Goal: Transaction & Acquisition: Purchase product/service

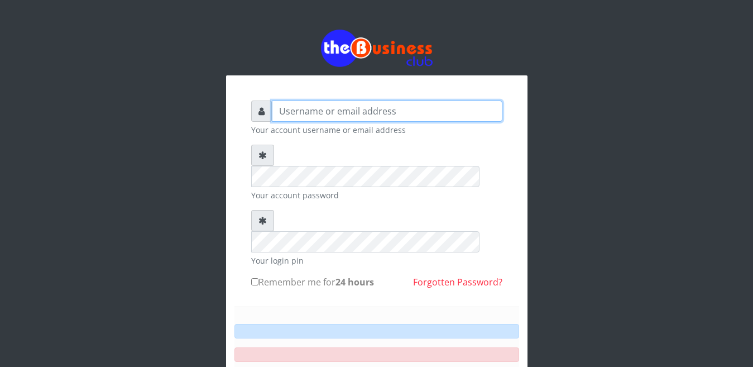
type input "Busybrain2"
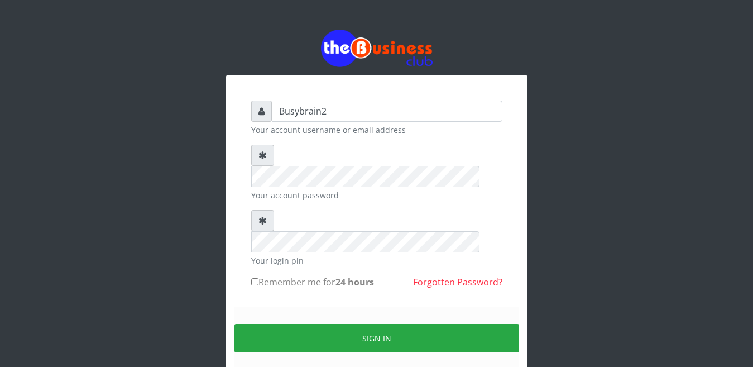
drag, startPoint x: 554, startPoint y: 79, endPoint x: 512, endPoint y: 94, distance: 44.7
click at [519, 93] on div "Busybrain2 Your account username or email address Your account password Your lo…" at bounding box center [377, 222] width 636 height 445
drag, startPoint x: 0, startPoint y: 37, endPoint x: 0, endPoint y: 169, distance: 132.3
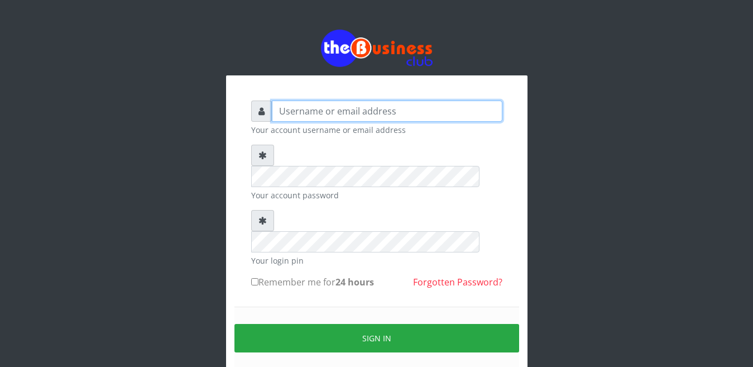
type input "Busybrain2"
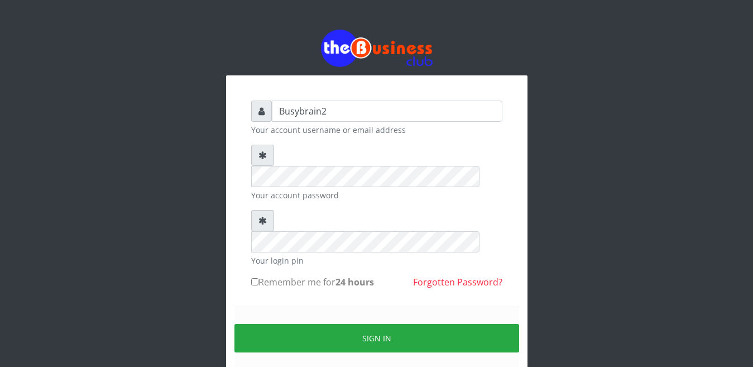
click at [258, 275] on label "Remember me for 24 hours" at bounding box center [312, 281] width 123 height 13
click at [258, 278] on input "Remember me for 24 hours" at bounding box center [254, 281] width 7 height 7
checkbox input "true"
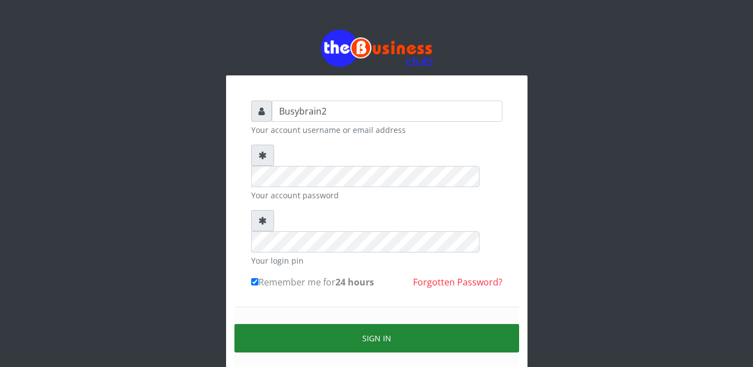
click at [342, 324] on button "Sign in" at bounding box center [376, 338] width 285 height 28
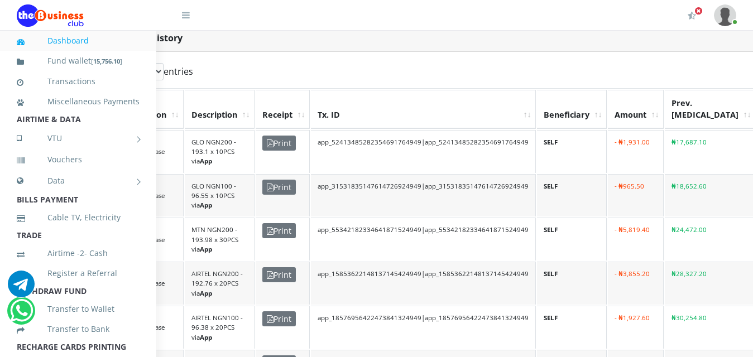
scroll to position [279, 0]
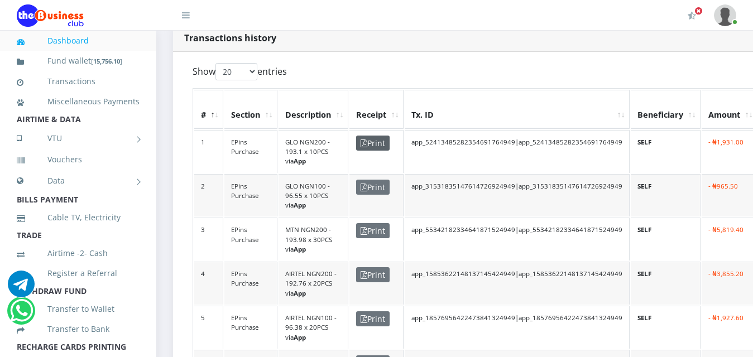
click at [364, 140] on icon at bounding box center [364, 144] width 7 height 8
drag, startPoint x: 306, startPoint y: 118, endPoint x: 589, endPoint y: 151, distance: 285.5
click at [589, 151] on td "app_52413485282354691764949|app_52413485282354691764949" at bounding box center [517, 151] width 225 height 43
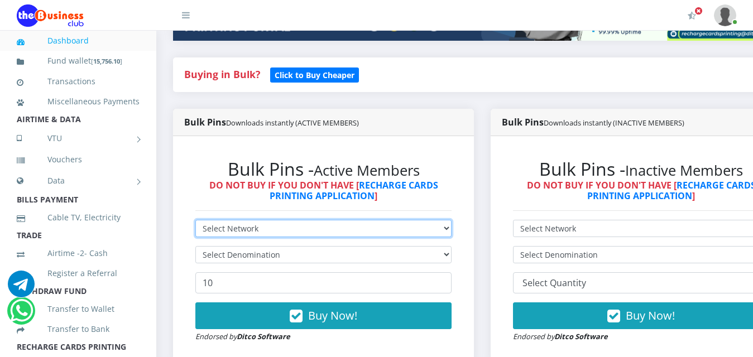
click at [289, 221] on select "Select Network MTN Globacom 9Mobile Airtel" at bounding box center [323, 228] width 256 height 17
select select "MTN"
click at [195, 220] on select "Select Network MTN Globacom 9Mobile Airtel" at bounding box center [323, 228] width 256 height 17
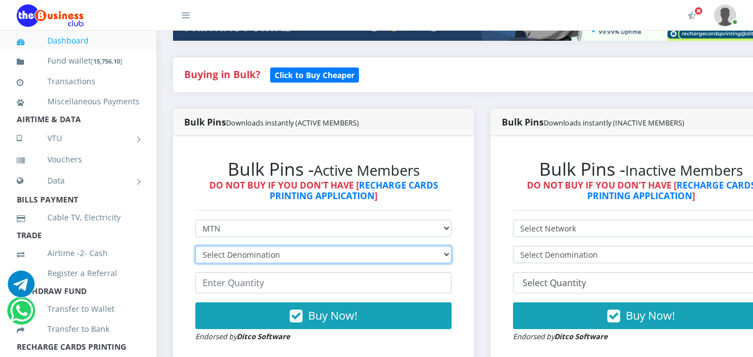
click at [255, 246] on select "Select Denomination MTN NGN100 - ₦96.99 MTN NGN200 - ₦193.98 MTN NGN400 - ₦387.…" at bounding box center [323, 254] width 256 height 17
select select "96.99-100"
click at [195, 246] on select "Select Denomination MTN NGN100 - ₦96.99 MTN NGN200 - ₦193.98 MTN NGN400 - ₦387.…" at bounding box center [323, 254] width 256 height 17
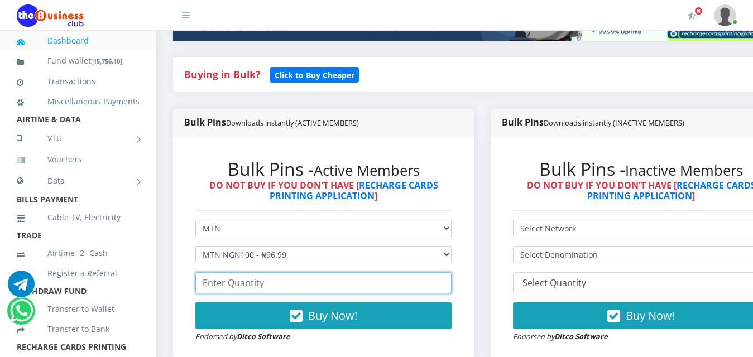
click at [266, 276] on input "number" at bounding box center [323, 282] width 256 height 21
click at [451, 279] on input "-1" at bounding box center [323, 282] width 256 height 21
click at [447, 277] on input "-2" at bounding box center [323, 282] width 256 height 21
click at [447, 277] on input "-3" at bounding box center [323, 282] width 256 height 21
click at [447, 277] on input "-4" at bounding box center [323, 282] width 256 height 21
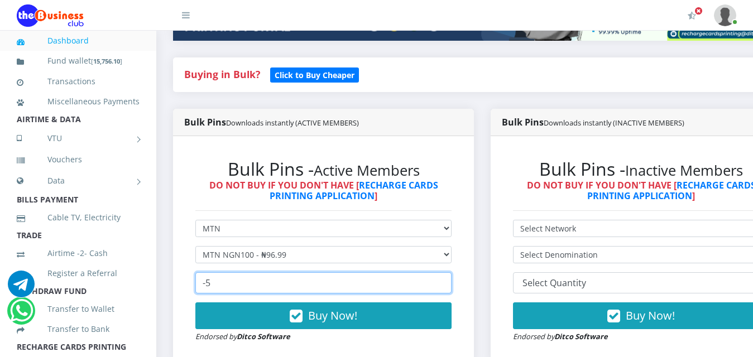
click at [447, 277] on input "-5" at bounding box center [323, 282] width 256 height 21
click at [447, 277] on input "-6" at bounding box center [323, 282] width 256 height 21
click at [447, 277] on input "-7" at bounding box center [323, 282] width 256 height 21
click at [447, 277] on input "-8" at bounding box center [323, 282] width 256 height 21
click at [447, 277] on input "-9" at bounding box center [323, 282] width 256 height 21
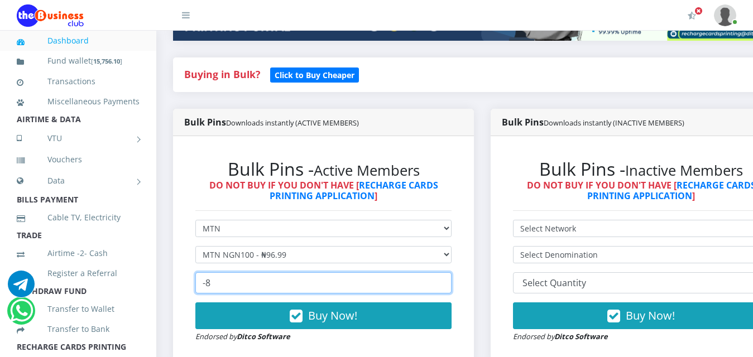
click at [452, 272] on input "-8" at bounding box center [323, 282] width 256 height 21
click at [452, 272] on input "-7" at bounding box center [323, 282] width 256 height 21
click at [452, 272] on input "-6" at bounding box center [323, 282] width 256 height 21
click at [452, 272] on input "-5" at bounding box center [323, 282] width 256 height 21
click at [452, 272] on input "13" at bounding box center [323, 282] width 256 height 21
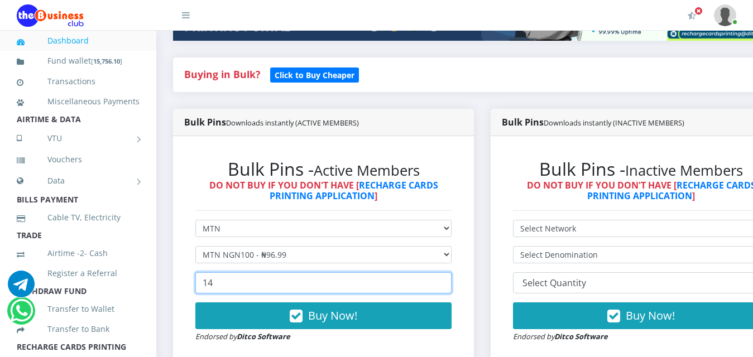
click at [452, 272] on input "14" at bounding box center [323, 282] width 256 height 21
click at [450, 277] on input "13" at bounding box center [323, 282] width 256 height 21
click at [450, 277] on input "12" at bounding box center [323, 282] width 256 height 21
click at [450, 277] on input "11" at bounding box center [323, 282] width 256 height 21
type input "10"
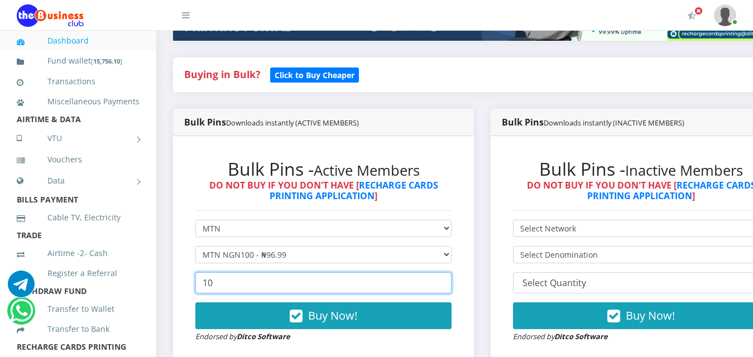
click at [450, 277] on input "10" at bounding box center [323, 282] width 256 height 21
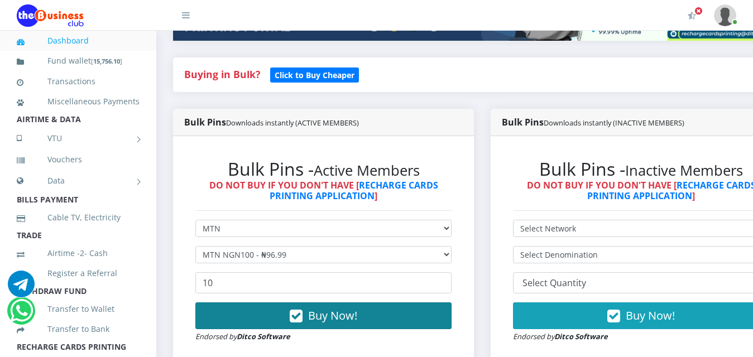
click at [346, 309] on span "Buy Now!" at bounding box center [332, 315] width 49 height 15
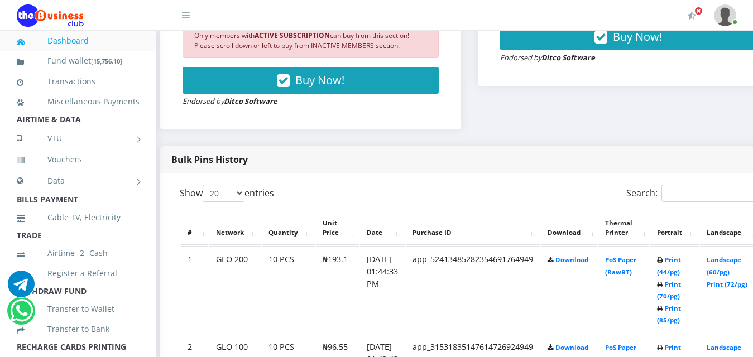
scroll to position [502, 74]
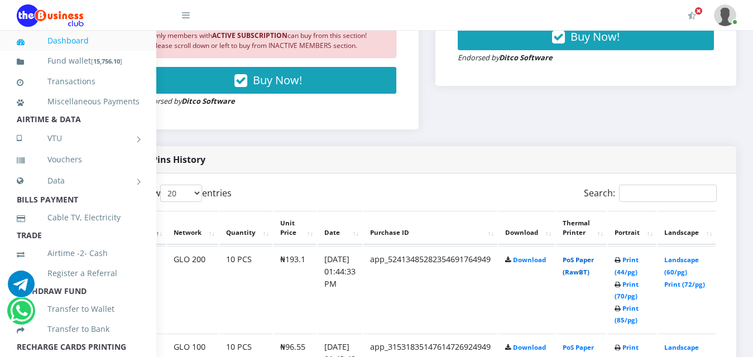
click at [577, 256] on link "PoS Paper (RawBT)" at bounding box center [578, 266] width 31 height 21
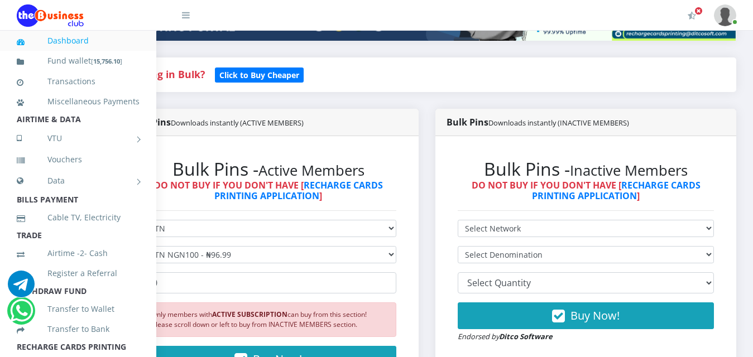
scroll to position [223, 74]
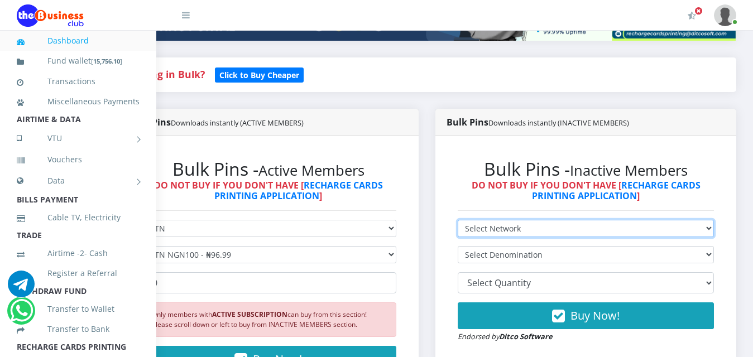
click at [527, 220] on select "Select Network MTN Globacom 9Mobile Airtel" at bounding box center [586, 228] width 256 height 17
select select "MTN"
click at [458, 220] on select "Select Network MTN Globacom 9Mobile Airtel" at bounding box center [586, 228] width 256 height 17
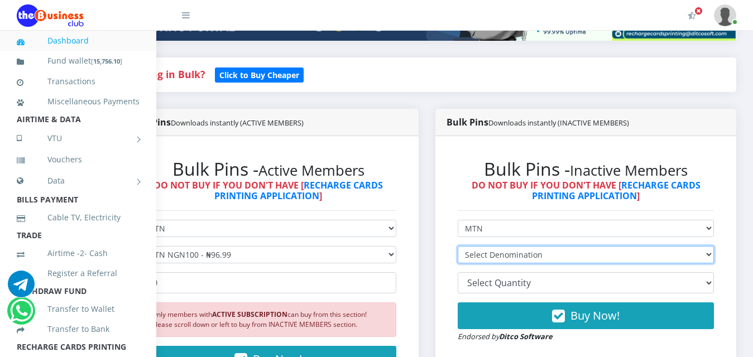
click at [492, 246] on select "Select Denomination" at bounding box center [586, 254] width 256 height 17
click at [498, 249] on select "Select Denomination" at bounding box center [586, 254] width 256 height 17
click at [499, 249] on select "Select Denomination" at bounding box center [586, 254] width 256 height 17
click at [521, 246] on select "Select Denomination" at bounding box center [586, 254] width 256 height 17
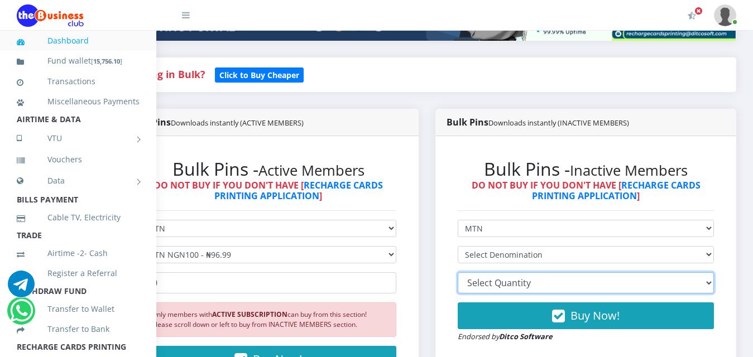
click at [515, 276] on select "10 20 30 40 44 (Online Printing, Portrait) 60 (Online Printing, Landscape) 70 (…" at bounding box center [586, 282] width 256 height 21
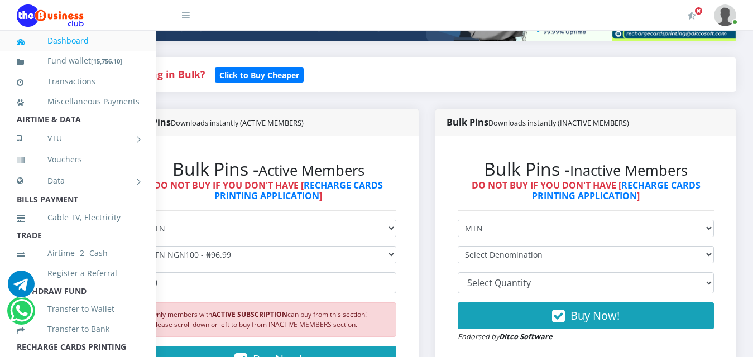
click at [404, 69] on h4 "Buying in Bulk?   Click to Buy Cheaper" at bounding box center [427, 75] width 596 height 12
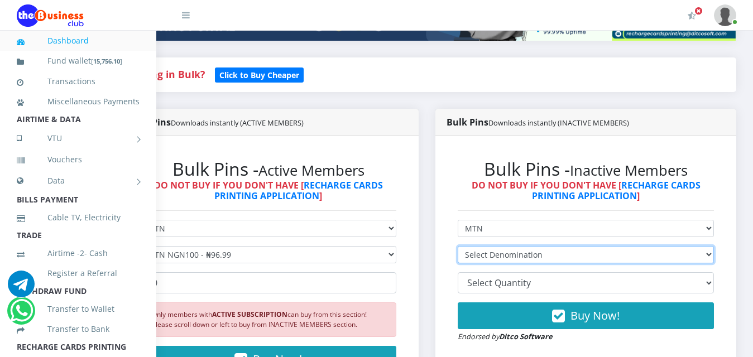
click at [509, 246] on select "Select Denomination" at bounding box center [586, 254] width 256 height 17
click at [458, 246] on select "Select Denomination" at bounding box center [586, 254] width 256 height 17
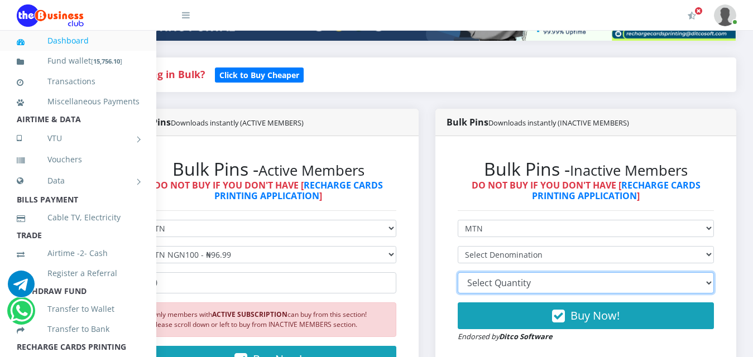
click at [526, 275] on select "10 20 30 40 44 (Online Printing, Portrait) 60 (Online Printing, Landscape) 70 (…" at bounding box center [586, 282] width 256 height 21
select select "10"
click at [458, 272] on select "10 20 30 40 44 (Online Printing, Portrait) 60 (Online Printing, Landscape) 70 (…" at bounding box center [586, 282] width 256 height 21
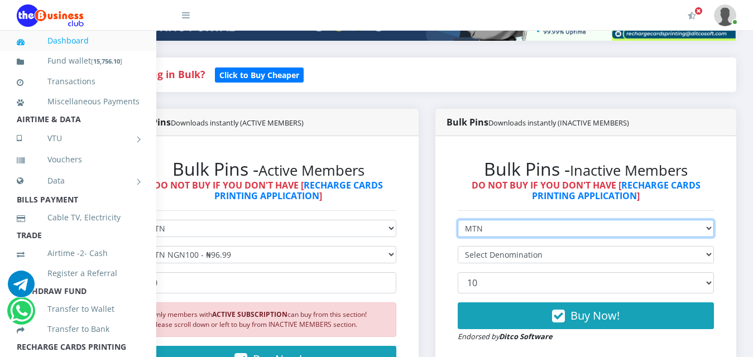
click at [499, 220] on select "Select Network MTN Globacom 9Mobile Airtel" at bounding box center [586, 228] width 256 height 17
click at [458, 220] on select "Select Network MTN Globacom 9Mobile Airtel" at bounding box center [586, 228] width 256 height 17
click at [495, 226] on select "Select Network MTN Globacom 9Mobile Airtel" at bounding box center [586, 228] width 256 height 17
select select "MTN"
click at [458, 220] on select "Select Network MTN Globacom 9Mobile Airtel" at bounding box center [586, 228] width 256 height 17
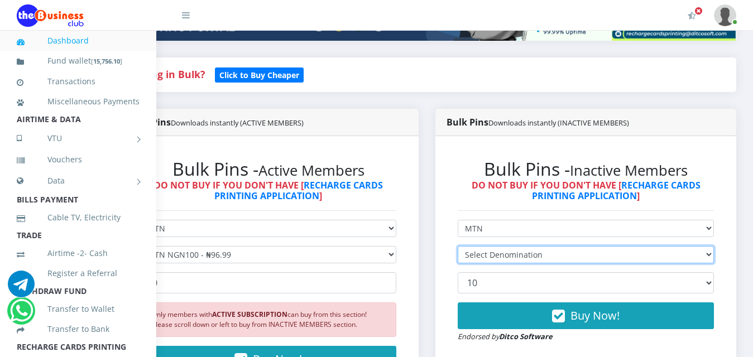
click at [488, 246] on select "Select Denomination" at bounding box center [586, 254] width 256 height 17
select select "97.3-100"
click at [458, 246] on select "Select Denomination MTN NGN100 - ₦97.30 MTN NGN200 - ₦194.60 MTN NGN400 - ₦389.…" at bounding box center [586, 254] width 256 height 17
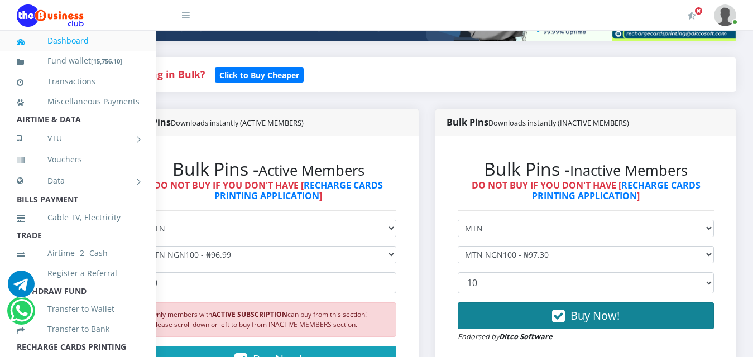
click at [496, 313] on button "Buy Now!" at bounding box center [586, 316] width 256 height 27
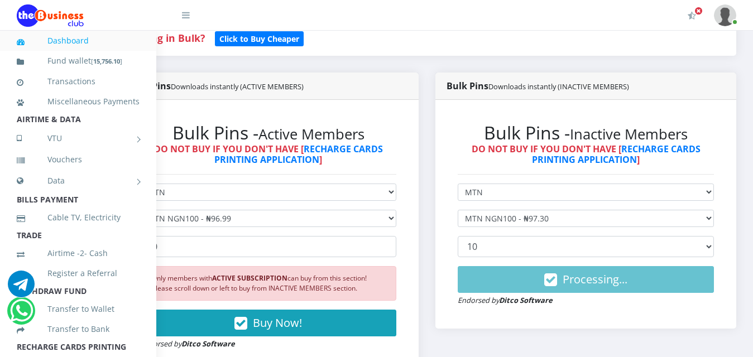
scroll to position [279, 74]
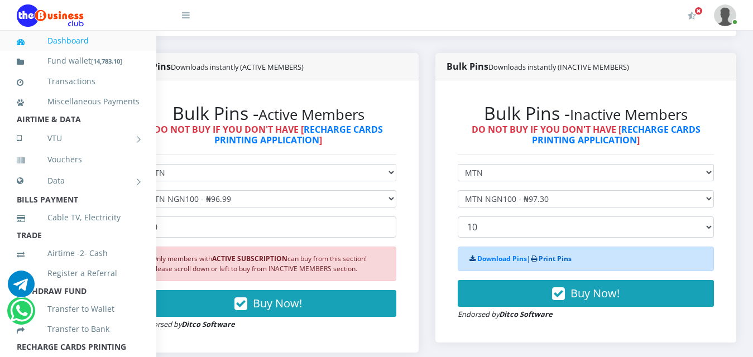
click at [539, 254] on link "Print Pins" at bounding box center [555, 258] width 33 height 9
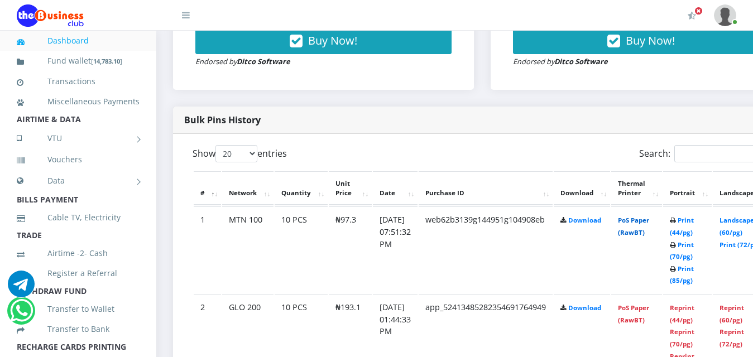
click at [649, 216] on link "PoS Paper (RawBT)" at bounding box center [633, 226] width 31 height 21
click at [646, 216] on link "PoS Paper (RawBT)" at bounding box center [633, 226] width 31 height 21
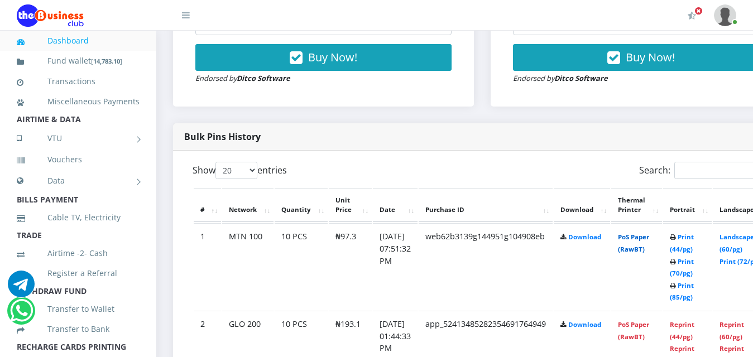
scroll to position [498, 0]
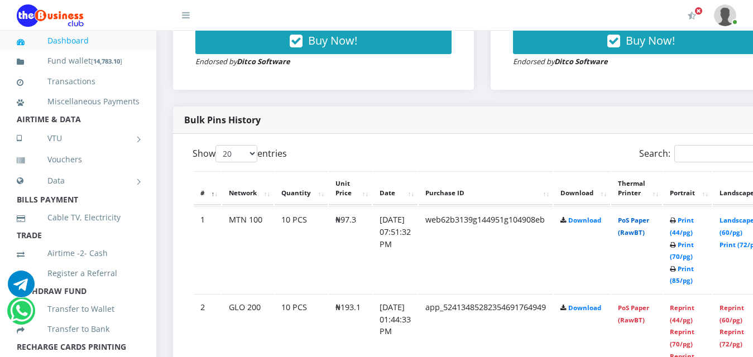
click at [649, 216] on link "PoS Paper (RawBT)" at bounding box center [633, 226] width 31 height 21
click at [516, 145] on div "Search:" at bounding box center [631, 156] width 281 height 22
click at [649, 216] on link "PoS Paper (RawBT)" at bounding box center [633, 226] width 31 height 21
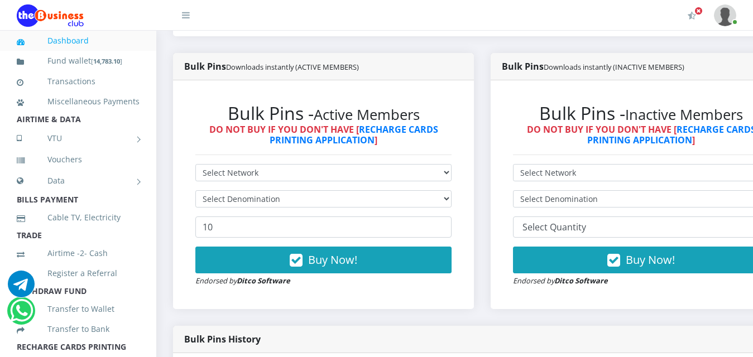
scroll to position [275, 0]
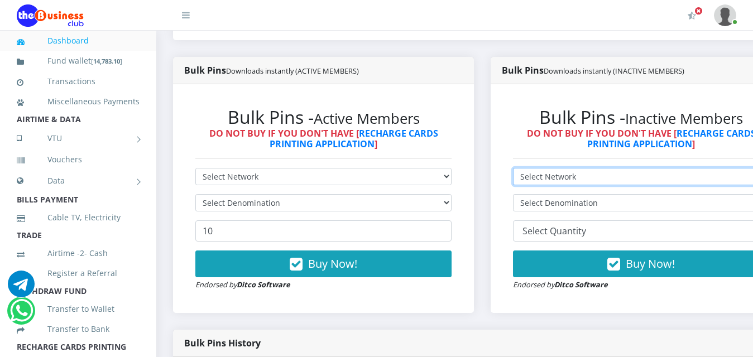
click at [581, 168] on select "Select Network MTN Globacom 9Mobile Airtel" at bounding box center [641, 176] width 256 height 17
click at [522, 168] on select "Select Network MTN Globacom 9Mobile Airtel" at bounding box center [641, 176] width 256 height 17
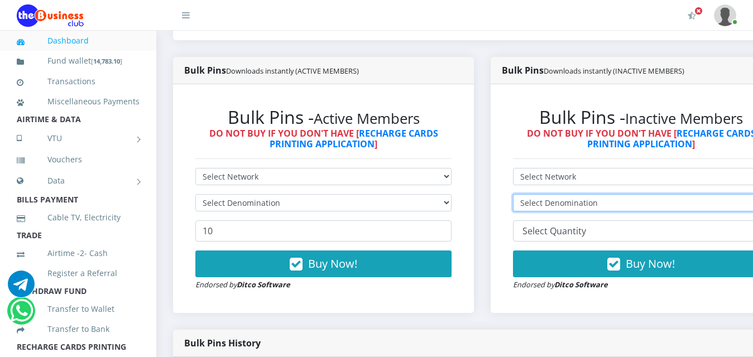
click at [579, 194] on select "Select Denomination" at bounding box center [641, 202] width 256 height 17
select select
click at [522, 194] on select "Select Denomination" at bounding box center [641, 202] width 256 height 17
click at [583, 196] on select "Select Denomination" at bounding box center [641, 202] width 256 height 17
click at [586, 194] on select "Select Denomination" at bounding box center [641, 202] width 256 height 17
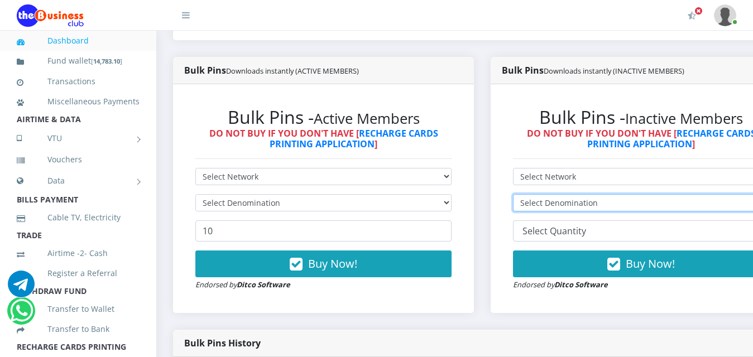
click at [586, 194] on select "Select Denomination" at bounding box center [641, 202] width 256 height 17
click at [587, 194] on select "Select Denomination" at bounding box center [641, 202] width 256 height 17
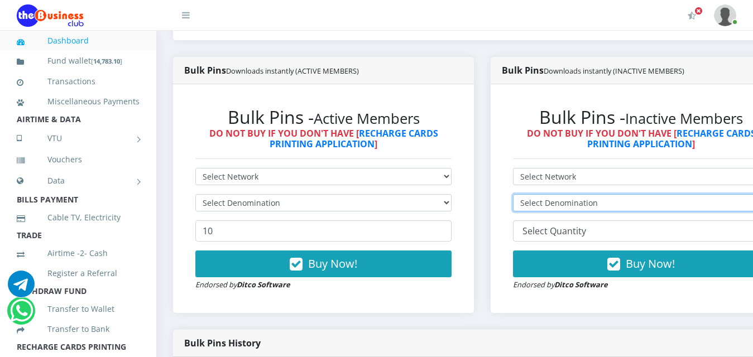
click at [587, 194] on select "Select Denomination" at bounding box center [641, 202] width 256 height 17
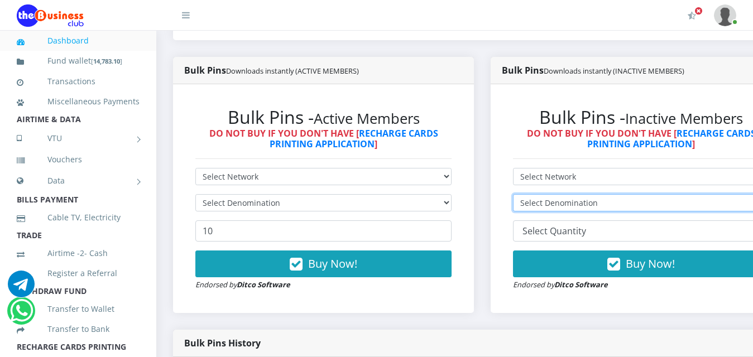
click at [587, 194] on select "Select Denomination" at bounding box center [641, 202] width 256 height 17
click at [586, 194] on select "Select Denomination" at bounding box center [641, 202] width 256 height 17
click at [582, 194] on select "Select Denomination" at bounding box center [641, 202] width 256 height 17
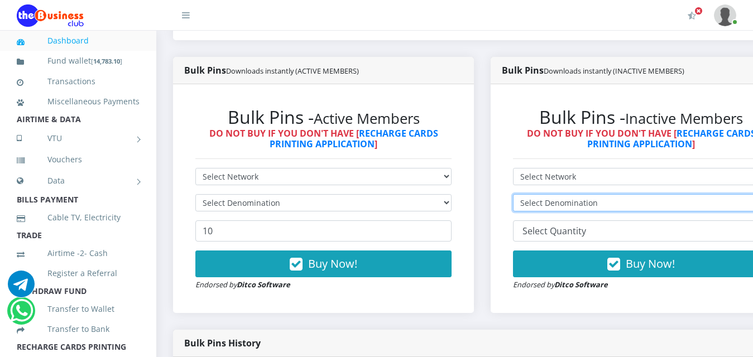
click at [668, 194] on select "Select Denomination" at bounding box center [641, 202] width 256 height 17
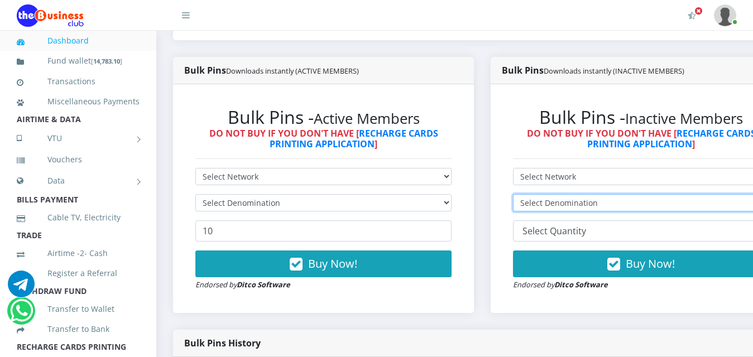
click at [667, 195] on select "Select Denomination" at bounding box center [641, 202] width 256 height 17
click at [522, 194] on select "Select Denomination" at bounding box center [641, 202] width 256 height 17
click at [660, 194] on select "Select Denomination" at bounding box center [641, 202] width 256 height 17
click at [522, 194] on select "Select Denomination" at bounding box center [641, 202] width 256 height 17
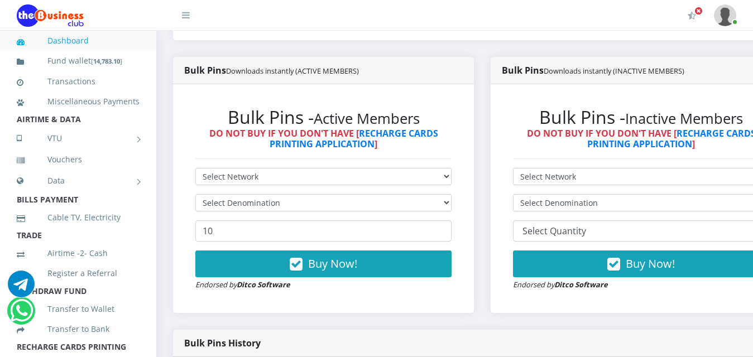
click at [659, 184] on form "Select Network MTN Globacom 9Mobile Airtel Select Denomination 10 20 30 40 44 (…" at bounding box center [641, 229] width 256 height 123
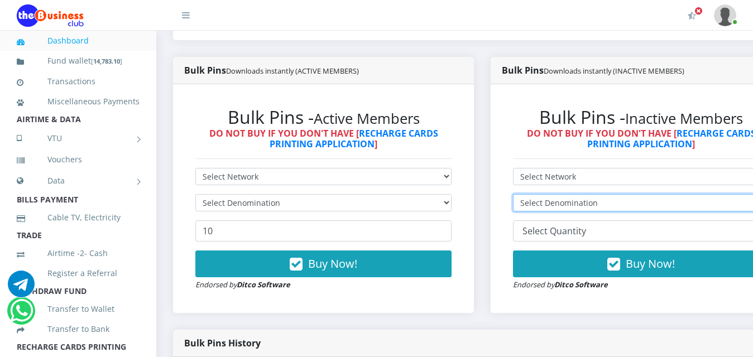
drag, startPoint x: 659, startPoint y: 184, endPoint x: 657, endPoint y: 191, distance: 7.4
click at [658, 194] on select "Select Denomination" at bounding box center [641, 202] width 256 height 17
click at [655, 194] on select "Select Denomination" at bounding box center [641, 202] width 256 height 17
drag, startPoint x: 651, startPoint y: 199, endPoint x: 652, endPoint y: 192, distance: 6.8
click at [651, 196] on select "Select Denomination" at bounding box center [641, 202] width 256 height 17
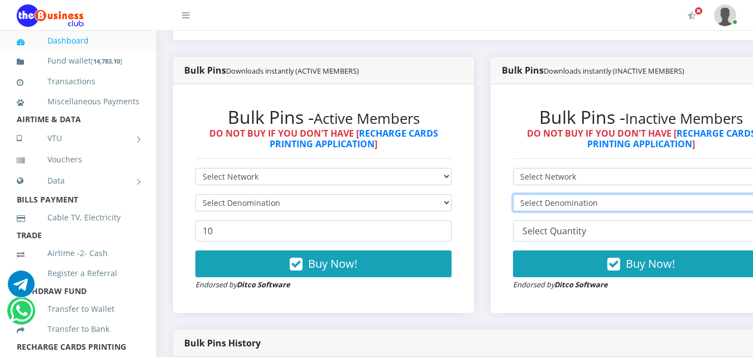
click at [653, 194] on select "Select Denomination" at bounding box center [641, 202] width 256 height 17
click at [650, 194] on select "Select Denomination" at bounding box center [641, 202] width 256 height 17
click at [522, 194] on select "Select Denomination" at bounding box center [641, 202] width 256 height 17
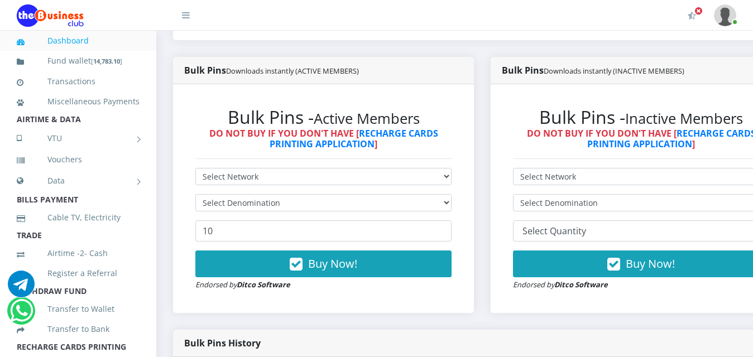
click at [580, 188] on form "Select Network MTN Globacom 9Mobile Airtel Select Denomination 10 20 30 40 44 (…" at bounding box center [641, 229] width 256 height 123
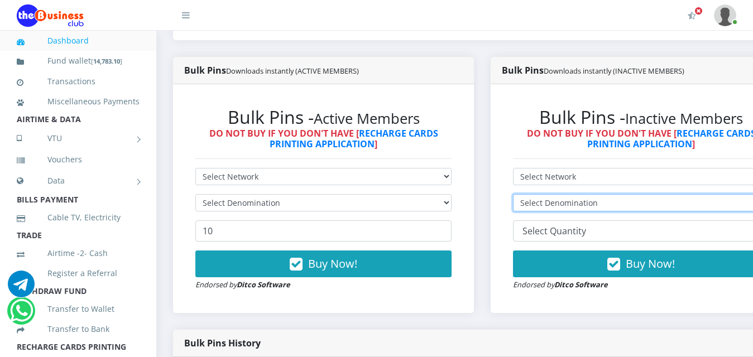
click at [581, 194] on select "Select Denomination" at bounding box center [641, 202] width 256 height 17
click at [583, 200] on select "Select Denomination" at bounding box center [641, 202] width 256 height 17
click at [586, 194] on select "Select Denomination" at bounding box center [641, 202] width 256 height 17
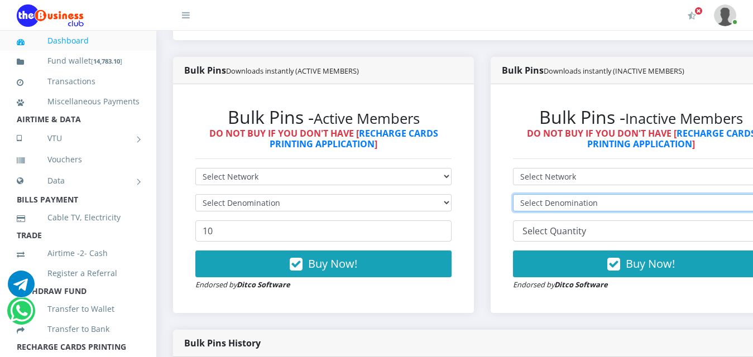
click at [588, 194] on select "Select Denomination" at bounding box center [641, 202] width 256 height 17
click at [589, 194] on select "Select Denomination" at bounding box center [641, 202] width 256 height 17
click at [593, 194] on select "Select Denomination" at bounding box center [641, 202] width 256 height 17
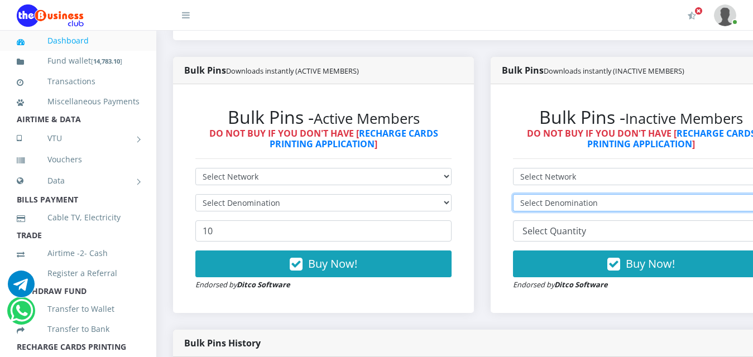
click at [594, 194] on select "Select Denomination" at bounding box center [641, 202] width 256 height 17
click at [593, 194] on select "Select Denomination" at bounding box center [641, 202] width 256 height 17
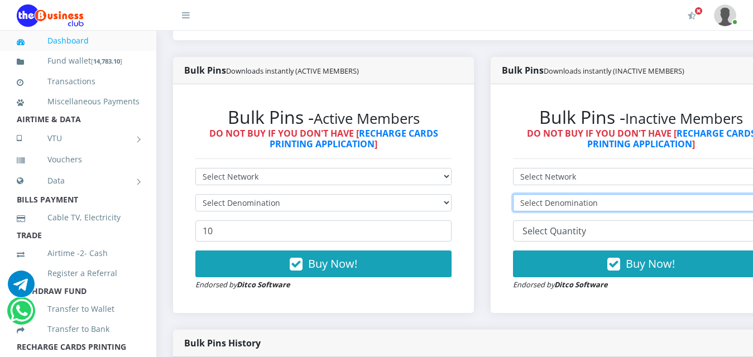
click at [592, 194] on select "Select Denomination" at bounding box center [641, 202] width 256 height 17
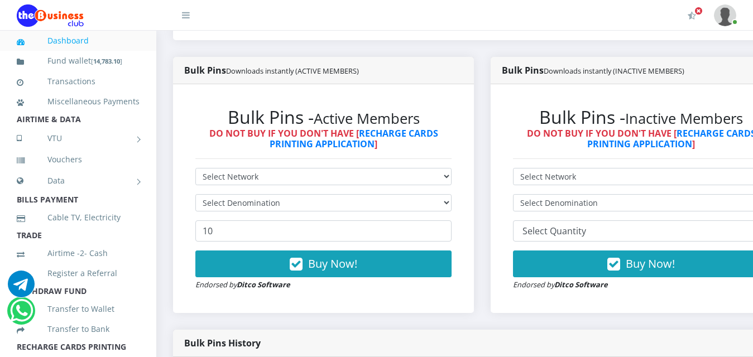
scroll to position [275, 0]
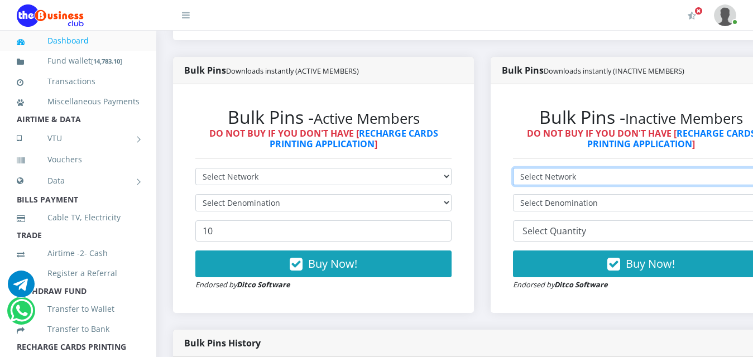
click at [637, 168] on select "Select Network MTN Globacom 9Mobile Airtel" at bounding box center [641, 176] width 256 height 17
select select "MTN"
click at [522, 168] on select "Select Network MTN Globacom 9Mobile Airtel" at bounding box center [641, 176] width 256 height 17
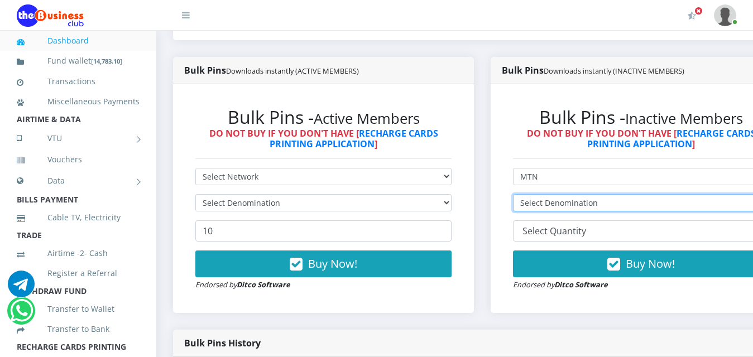
click at [598, 194] on select "Select Denomination" at bounding box center [641, 202] width 256 height 17
click at [522, 194] on select "Select Denomination" at bounding box center [641, 202] width 256 height 17
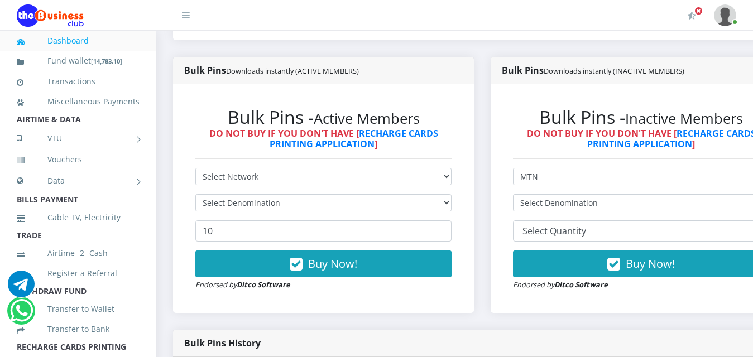
drag, startPoint x: 596, startPoint y: 205, endPoint x: 598, endPoint y: 195, distance: 10.3
click at [596, 205] on form "Select Network MTN Globacom 9Mobile Airtel Select Denomination 10 20 30 40 44 (…" at bounding box center [641, 229] width 256 height 123
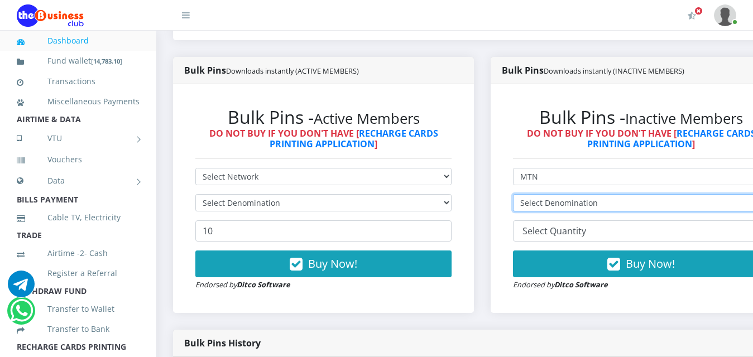
click at [599, 194] on select "Select Denomination" at bounding box center [641, 202] width 256 height 17
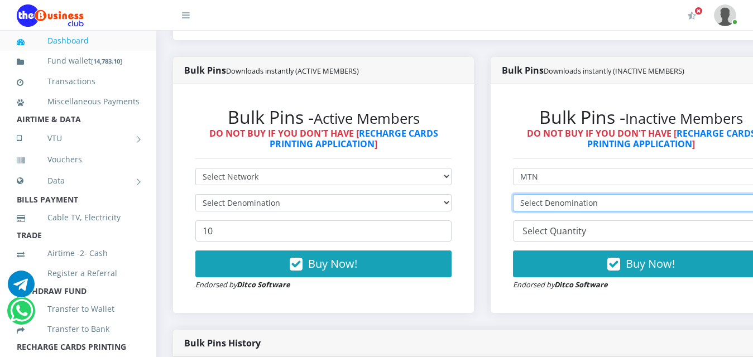
click at [599, 194] on select "Select Denomination" at bounding box center [641, 202] width 256 height 17
click at [598, 194] on select "Select Denomination" at bounding box center [641, 202] width 256 height 17
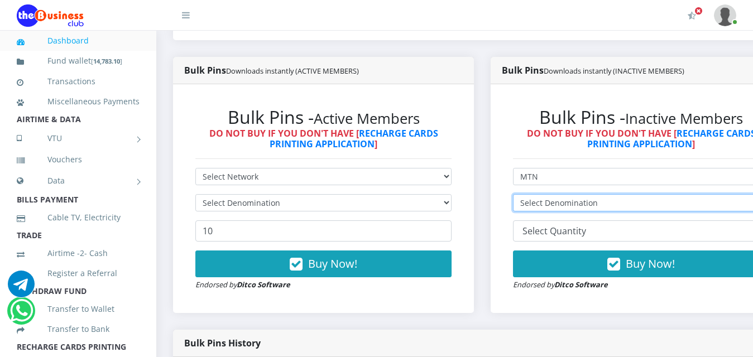
click at [596, 194] on select "Select Denomination" at bounding box center [641, 202] width 256 height 17
click at [596, 194] on select "Select Denomination MTN NGN100 - ₦97.30 MTN NGN200 - ₦194.60 MTN NGN400 - ₦389.…" at bounding box center [641, 202] width 256 height 17
select select "194.6-200"
click at [522, 194] on select "Select Denomination MTN NGN100 - ₦97.30 MTN NGN200 - ₦194.60 MTN NGN400 - ₦389.…" at bounding box center [641, 202] width 256 height 17
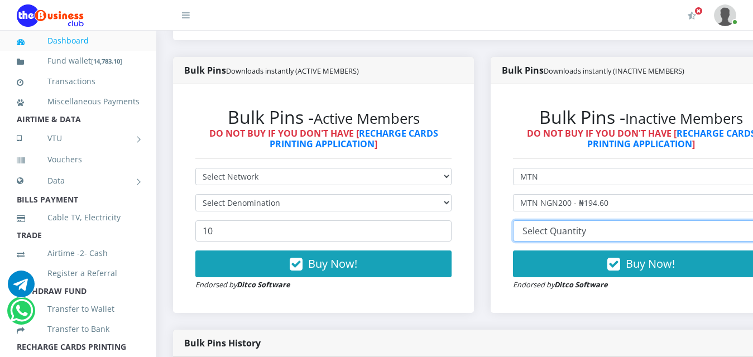
click at [577, 223] on select "10 20 30 40 44 (Online Printing, Portrait) 60 (Online Printing, Landscape) 70 (…" at bounding box center [641, 230] width 256 height 21
select select "30"
click at [522, 220] on select "10 20 30 40 44 (Online Printing, Portrait) 60 (Online Printing, Landscape) 70 (…" at bounding box center [641, 230] width 256 height 21
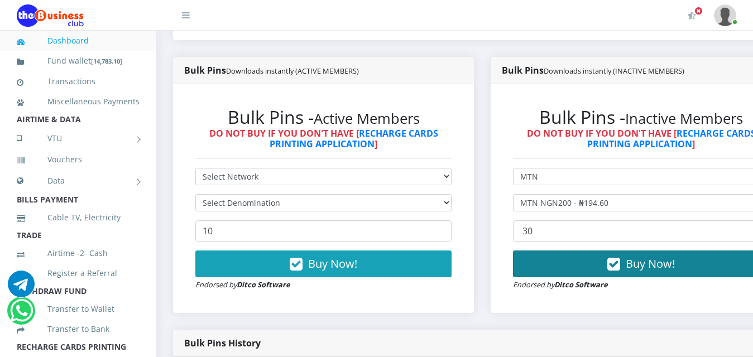
click at [570, 255] on button "Buy Now!" at bounding box center [641, 264] width 256 height 27
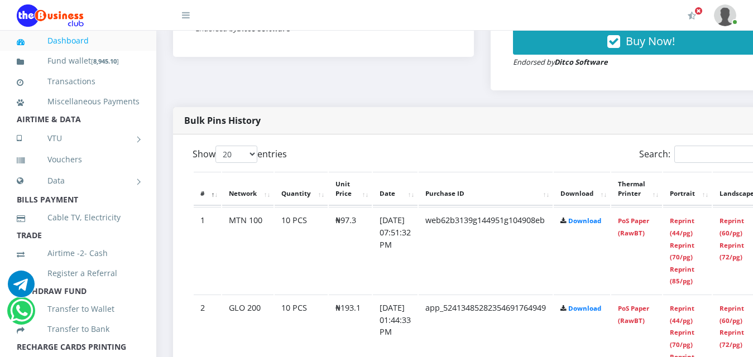
scroll to position [558, 0]
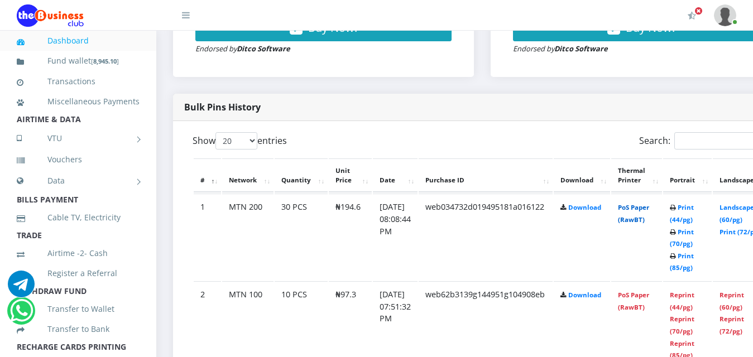
click at [649, 203] on link "PoS Paper (RawBT)" at bounding box center [633, 213] width 31 height 21
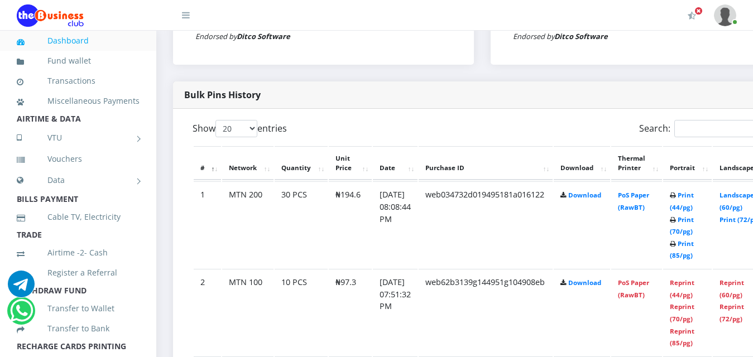
click at [86, 41] on link "Dashboard" at bounding box center [78, 41] width 123 height 26
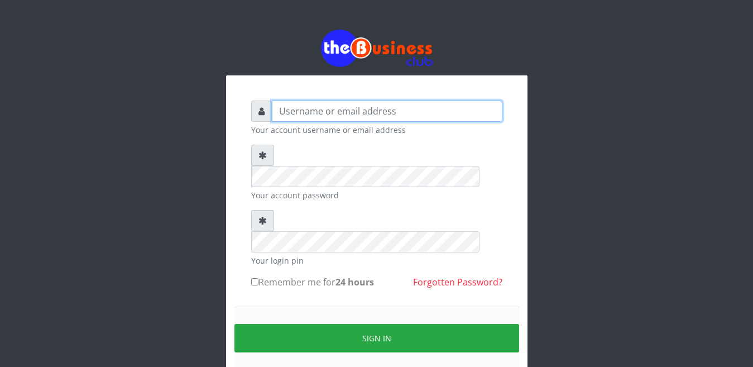
type input "Busybrain2"
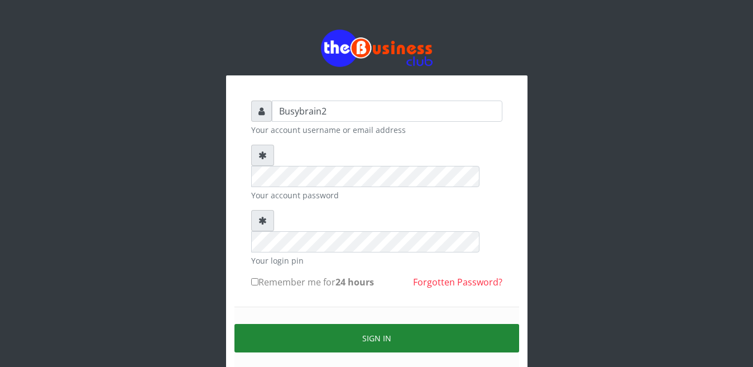
click at [463, 324] on button "Sign in" at bounding box center [376, 338] width 285 height 28
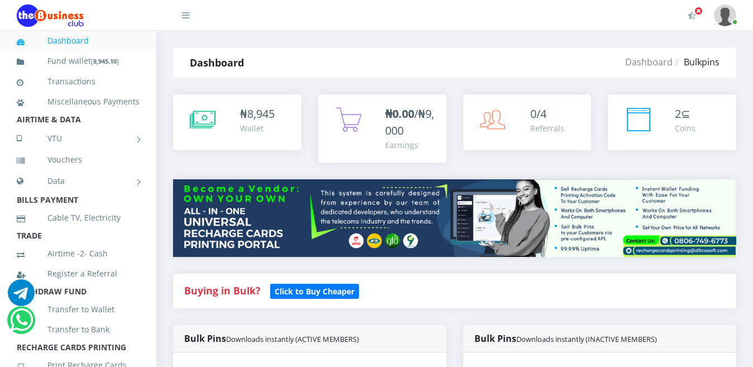
select select "MTN"
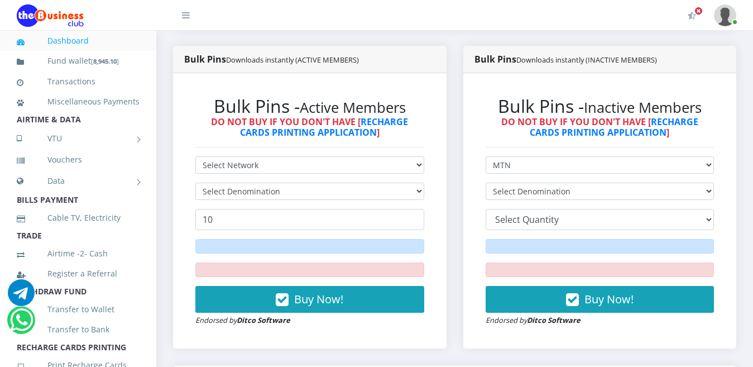
drag, startPoint x: 0, startPoint y: 0, endPoint x: 669, endPoint y: 212, distance: 702.1
click at [670, 204] on form "Select Network MTN Globacom 9Mobile Airtel Select Denomination 10 20 30 40 44 (…" at bounding box center [600, 241] width 229 height 170
click at [670, 209] on select "10 20 30 40 44 (Online Printing, Portrait) 60 (Online Printing, Landscape) 70 (…" at bounding box center [600, 219] width 229 height 21
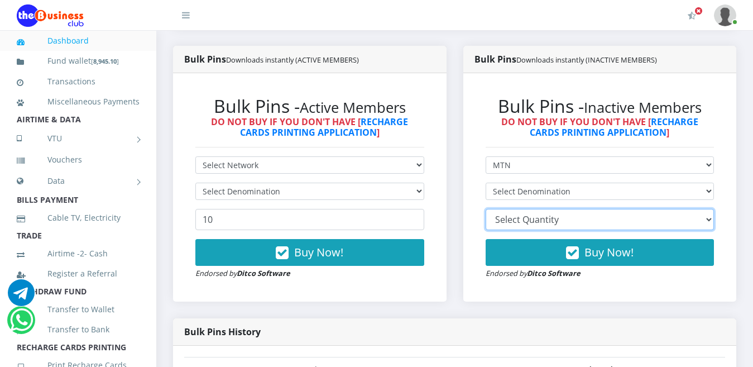
scroll to position [278, 0]
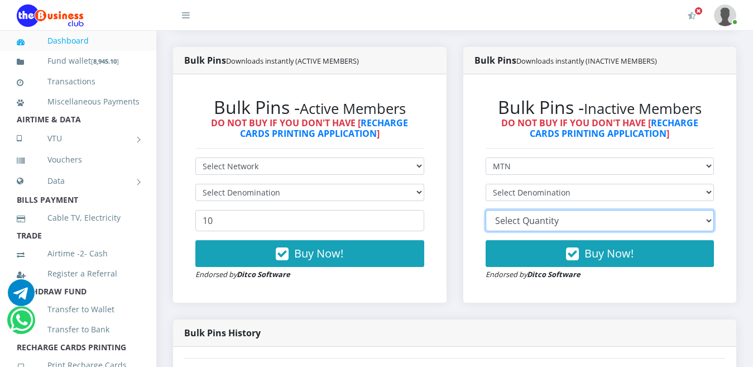
select select "10"
click at [486, 210] on select "10 20 30 40 44 (Online Printing, Portrait) 60 (Online Printing, Landscape) 70 (…" at bounding box center [600, 220] width 229 height 21
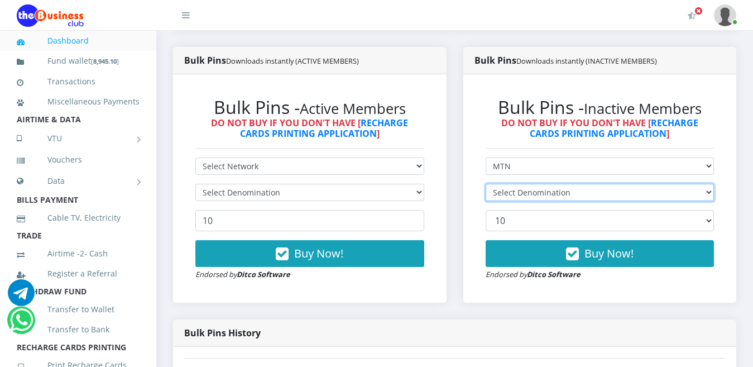
click at [571, 184] on select "Select Denomination" at bounding box center [600, 192] width 229 height 17
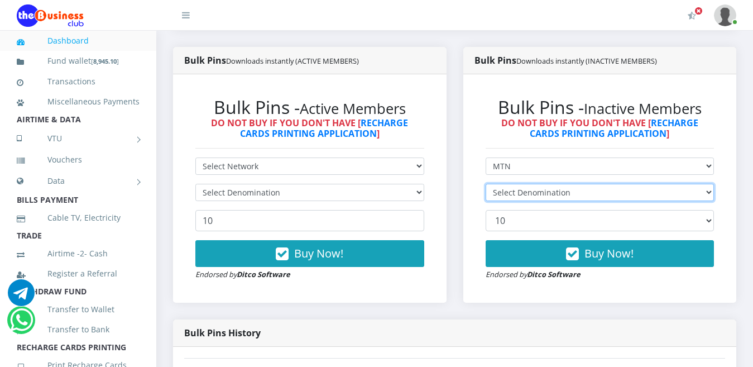
click at [571, 184] on select "Select Denomination" at bounding box center [600, 192] width 229 height 17
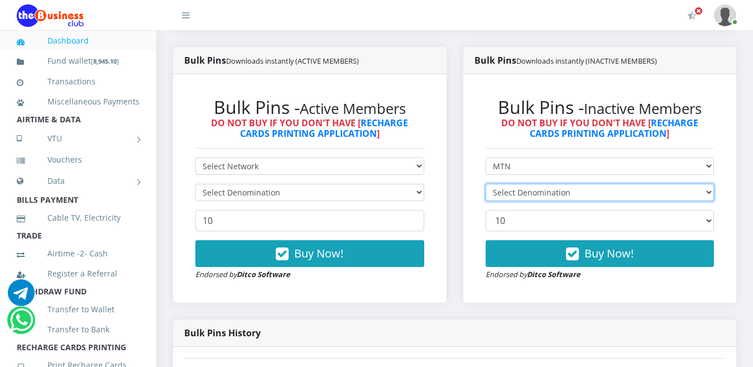
click at [571, 184] on select "Select Denomination" at bounding box center [600, 192] width 229 height 17
click at [572, 184] on select "Select Denomination" at bounding box center [600, 192] width 229 height 17
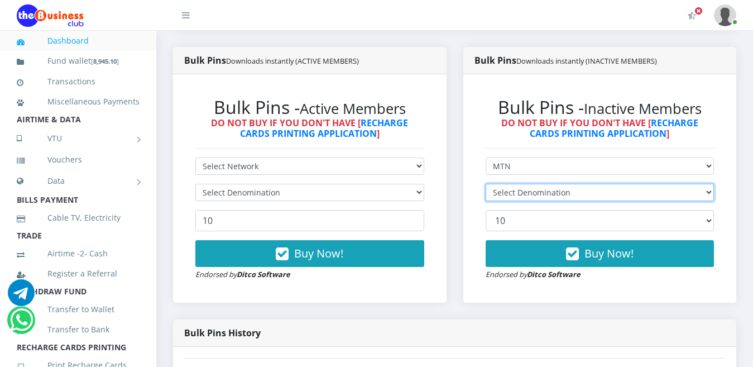
click at [572, 184] on select "Select Denomination" at bounding box center [600, 192] width 229 height 17
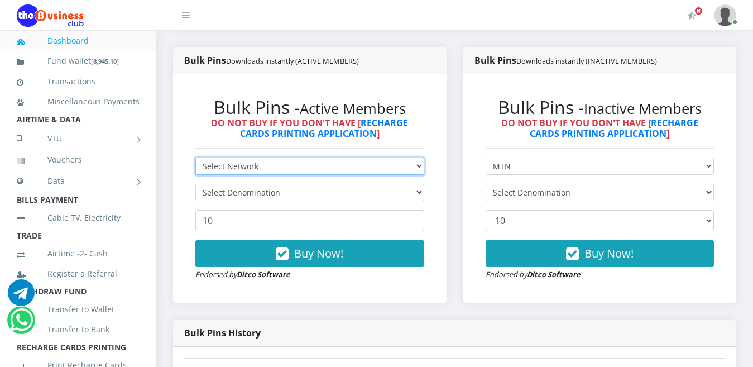
click at [327, 157] on select "Select Network MTN Globacom 9Mobile Airtel" at bounding box center [309, 165] width 229 height 17
select select "MTN"
click at [195, 157] on select "Select Network MTN Globacom 9Mobile Airtel" at bounding box center [309, 165] width 229 height 17
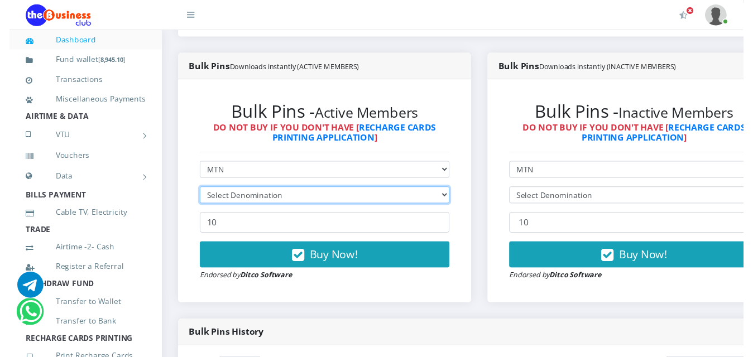
scroll to position [288, 0]
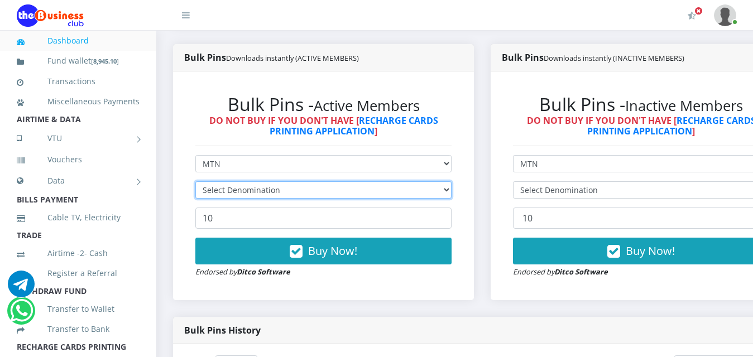
click at [328, 185] on select "Select Denomination" at bounding box center [323, 189] width 256 height 17
click at [330, 188] on select "Select Denomination" at bounding box center [323, 189] width 256 height 17
drag, startPoint x: 330, startPoint y: 188, endPoint x: 334, endPoint y: 180, distance: 8.7
click at [330, 188] on select "Select Denomination" at bounding box center [323, 189] width 256 height 17
click at [334, 181] on select "Select Denomination" at bounding box center [323, 189] width 256 height 17
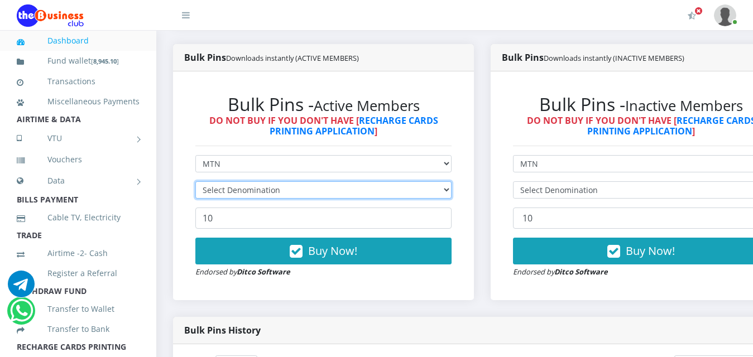
click at [335, 181] on select "Select Denomination" at bounding box center [323, 189] width 256 height 17
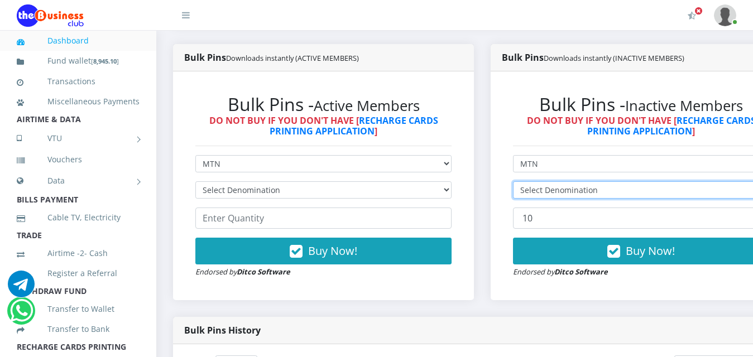
click at [672, 181] on select "Select Denomination" at bounding box center [641, 189] width 256 height 17
click at [673, 170] on form "Select Network MTN Globacom 9Mobile Airtel Select Denomination 10 20 30 40 44 (…" at bounding box center [641, 216] width 256 height 123
click at [684, 181] on select "Select Denomination" at bounding box center [641, 189] width 256 height 17
click at [685, 181] on select "Select Denomination" at bounding box center [641, 189] width 256 height 17
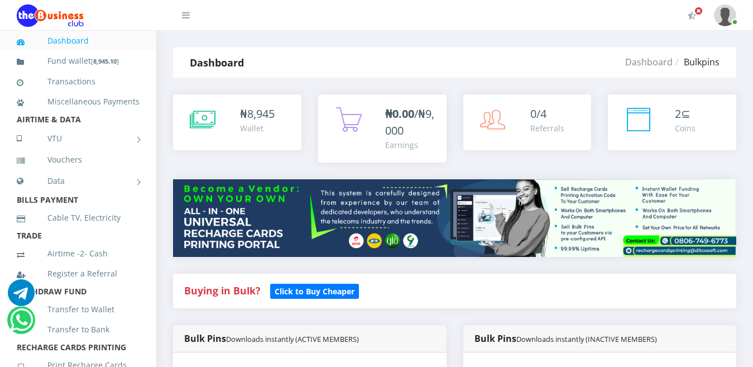
select select "MTN"
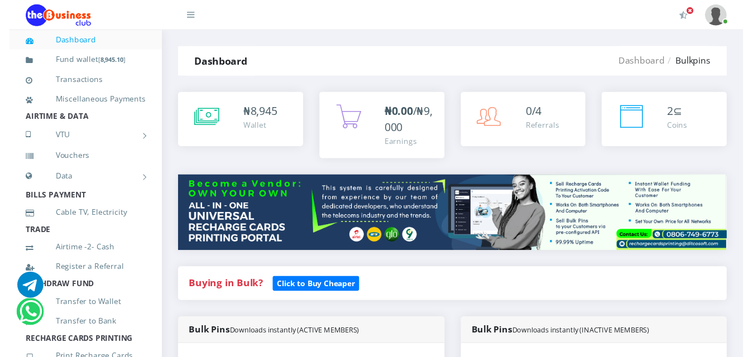
scroll to position [214, 0]
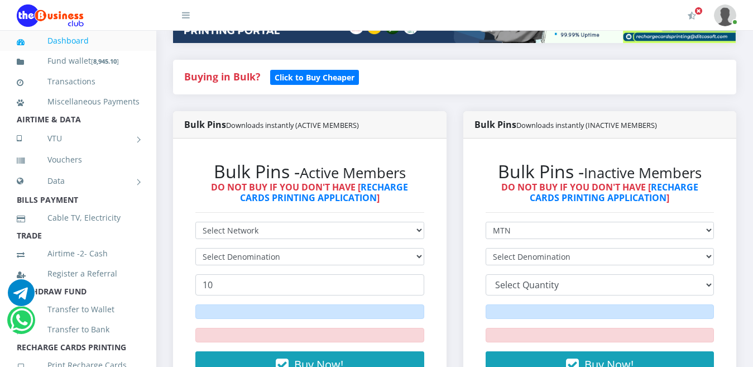
drag, startPoint x: 0, startPoint y: 0, endPoint x: 703, endPoint y: 175, distance: 724.8
click at [703, 248] on select "Select Denomination" at bounding box center [600, 256] width 229 height 17
click at [706, 248] on select "Select Denomination" at bounding box center [600, 256] width 229 height 17
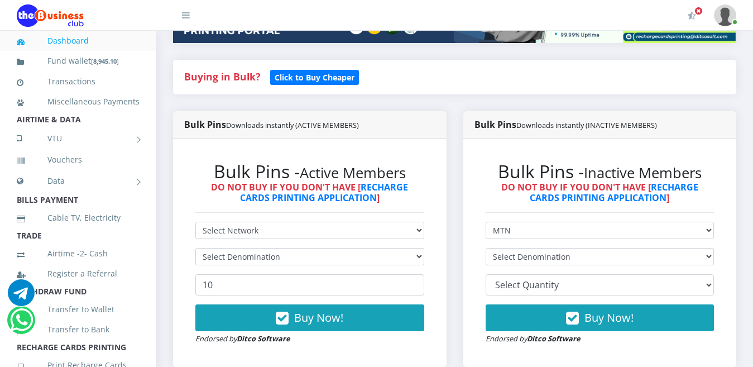
click at [706, 248] on select "Select Denomination" at bounding box center [600, 256] width 229 height 17
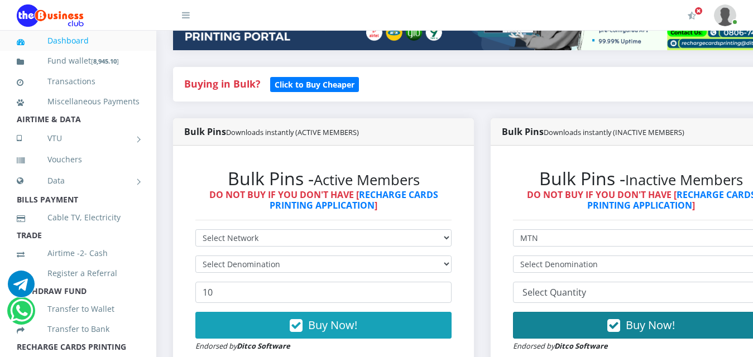
scroll to position [288, 0]
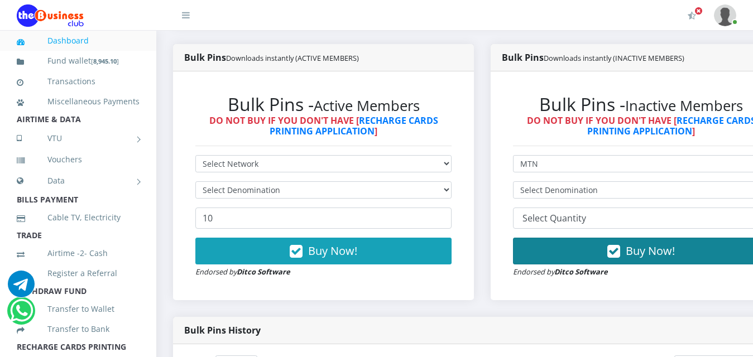
click at [706, 176] on form "Select Network MTN Globacom 9Mobile Airtel Select Denomination 10 20 30 40 44 (…" at bounding box center [641, 216] width 256 height 123
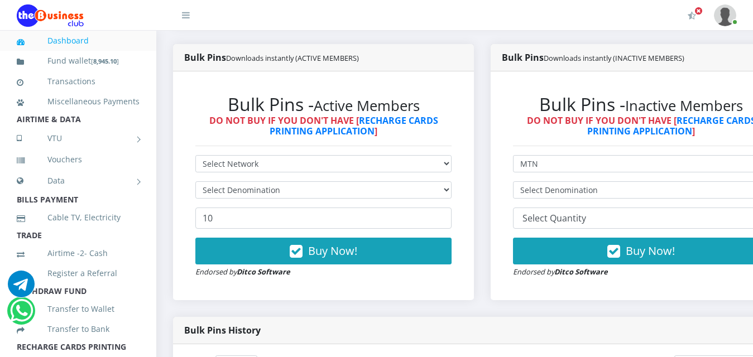
drag, startPoint x: 708, startPoint y: 111, endPoint x: 708, endPoint y: 103, distance: 8.4
click at [708, 181] on select "Select Denomination" at bounding box center [641, 189] width 256 height 17
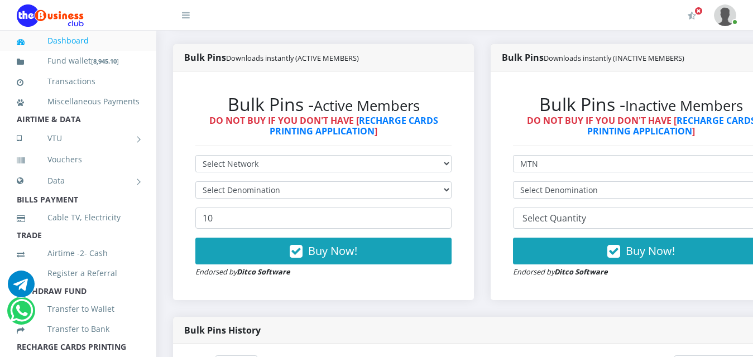
click at [708, 181] on select "Select Denomination" at bounding box center [641, 189] width 256 height 17
click at [708, 155] on form "Select Network MTN Globacom 9Mobile Airtel Select Denomination 10 20 30 40 44 (…" at bounding box center [641, 216] width 256 height 123
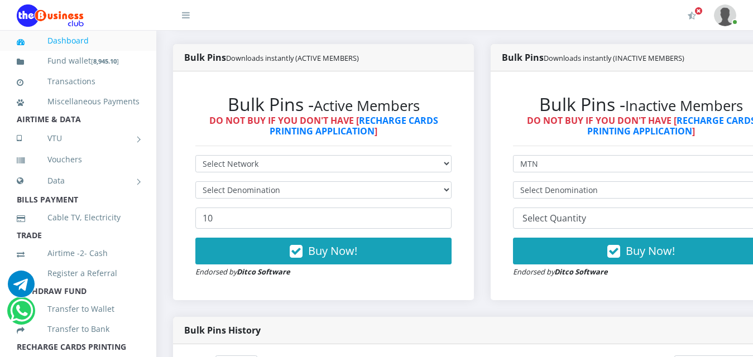
click at [708, 155] on form "Select Network MTN Globacom 9Mobile Airtel Select Denomination 10 20 30 40 44 (…" at bounding box center [641, 216] width 256 height 123
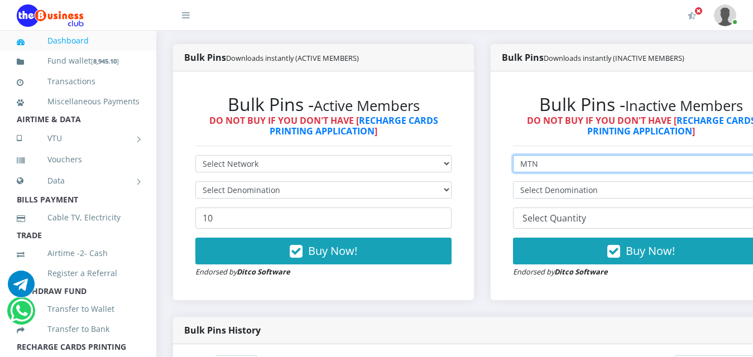
click at [712, 155] on select "Select Network MTN Globacom 9Mobile Airtel" at bounding box center [641, 163] width 256 height 17
click at [522, 155] on select "Select Network MTN Globacom 9Mobile Airtel" at bounding box center [641, 163] width 256 height 17
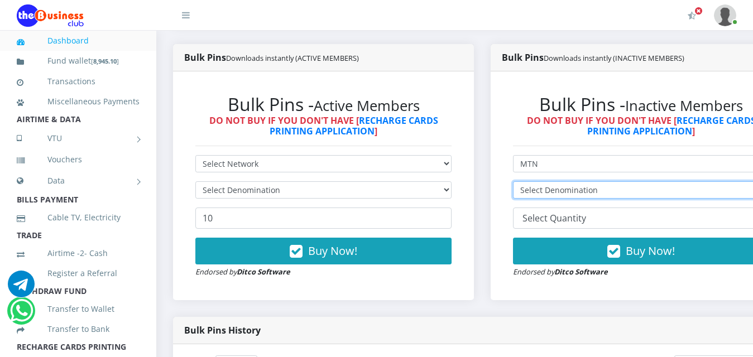
click at [718, 181] on select "Select Denomination" at bounding box center [641, 189] width 256 height 17
click at [721, 181] on select "Select Denomination" at bounding box center [641, 189] width 256 height 17
click at [722, 181] on select "Select Denomination" at bounding box center [641, 189] width 256 height 17
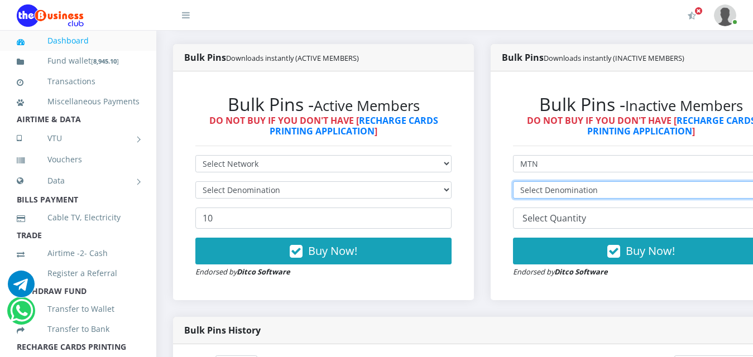
click at [723, 181] on select "Select Denomination" at bounding box center [641, 189] width 256 height 17
click at [725, 181] on select "Select Denomination" at bounding box center [641, 189] width 256 height 17
click at [727, 181] on select "Select Denomination" at bounding box center [641, 189] width 256 height 17
click at [728, 181] on select "Select Denomination" at bounding box center [641, 189] width 256 height 17
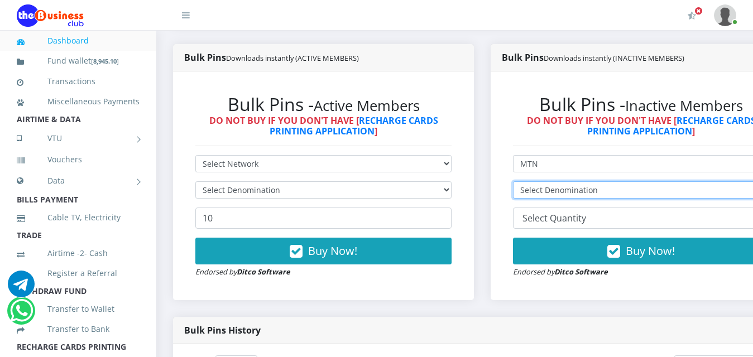
click at [730, 181] on select "Select Denomination" at bounding box center [641, 189] width 256 height 17
click at [731, 181] on select "Select Denomination" at bounding box center [641, 189] width 256 height 17
click at [732, 181] on select "Select Denomination" at bounding box center [641, 189] width 256 height 17
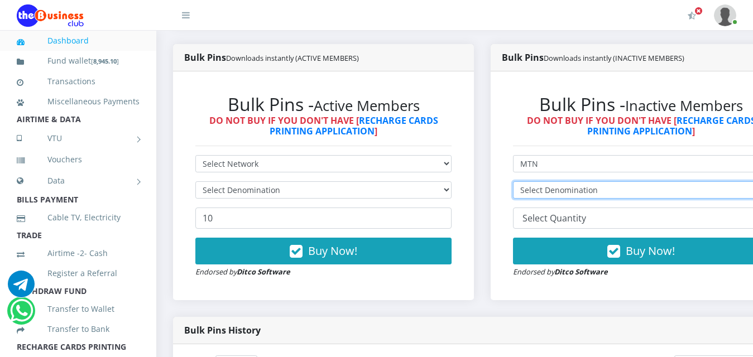
click at [732, 181] on select "Select Denomination" at bounding box center [641, 189] width 256 height 17
click at [732, 155] on form "Select Network MTN Globacom 9Mobile Airtel Select Denomination 10 20 30 40 44 (…" at bounding box center [641, 216] width 256 height 123
click at [733, 155] on form "Select Network MTN Globacom 9Mobile Airtel Select Denomination 10 20 30 40 44 (…" at bounding box center [641, 216] width 256 height 123
click at [735, 155] on form "Select Network MTN Globacom 9Mobile Airtel Select Denomination 10 20 30 40 44 (…" at bounding box center [641, 216] width 256 height 123
click at [733, 181] on select "Select Denomination" at bounding box center [641, 189] width 256 height 17
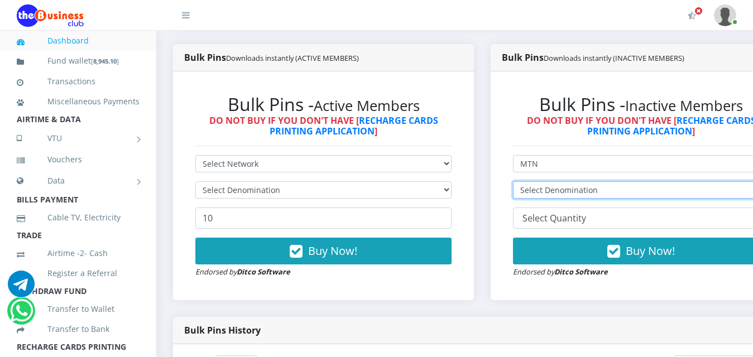
click at [733, 181] on select "Select Denomination" at bounding box center [641, 189] width 256 height 17
click at [734, 181] on select "Select Denomination" at bounding box center [641, 189] width 256 height 17
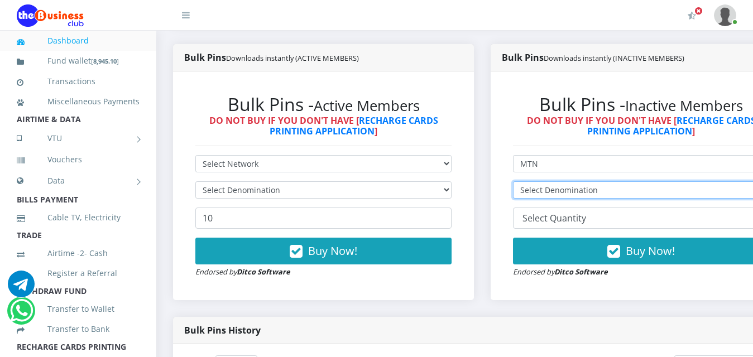
click at [735, 181] on select "Select Denomination" at bounding box center [641, 189] width 256 height 17
click at [643, 181] on select "Select Denomination" at bounding box center [641, 189] width 256 height 17
click at [644, 181] on select "Select Denomination" at bounding box center [641, 189] width 256 height 17
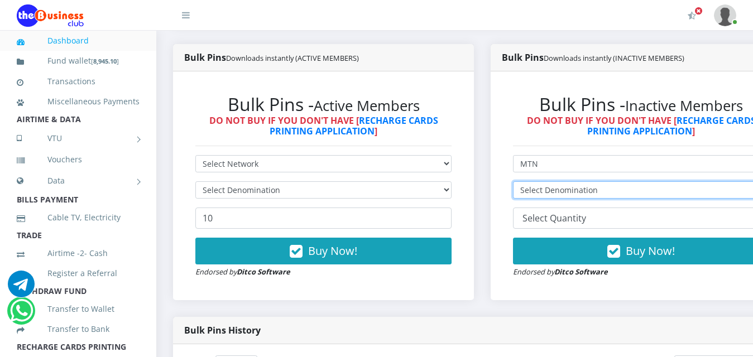
click at [645, 181] on select "Select Denomination" at bounding box center [641, 189] width 256 height 17
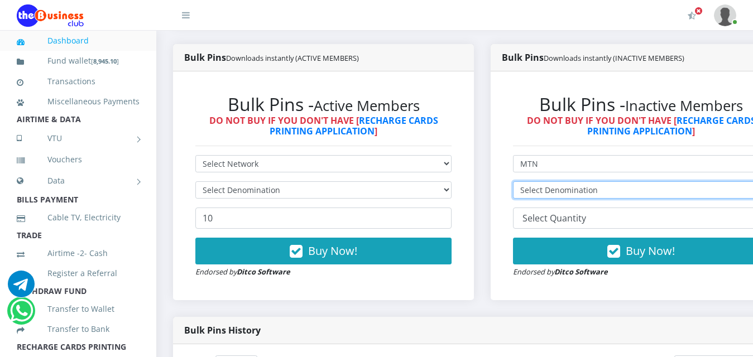
click at [647, 181] on select "Select Denomination" at bounding box center [641, 189] width 256 height 17
click at [649, 181] on select "Select Denomination" at bounding box center [641, 189] width 256 height 17
click at [694, 181] on select "Select Denomination" at bounding box center [641, 189] width 256 height 17
click at [695, 181] on select "Select Denomination" at bounding box center [641, 189] width 256 height 17
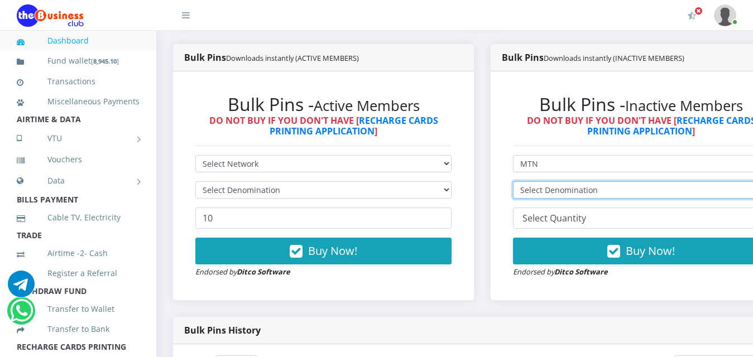
click at [695, 181] on select "Select Denomination" at bounding box center [641, 189] width 256 height 17
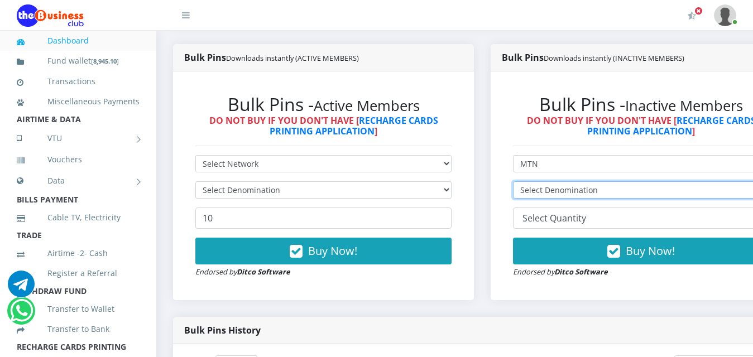
click at [695, 181] on select "Select Denomination" at bounding box center [641, 189] width 256 height 17
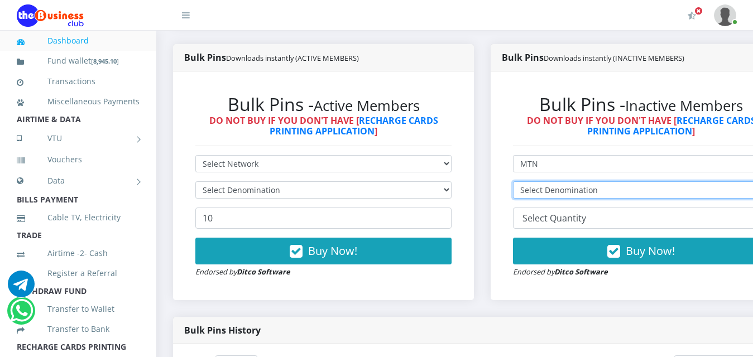
click at [695, 181] on select "Select Denomination" at bounding box center [641, 189] width 256 height 17
click at [696, 181] on select "Select Denomination" at bounding box center [641, 189] width 256 height 17
click at [697, 181] on select "Select Denomination" at bounding box center [641, 189] width 256 height 17
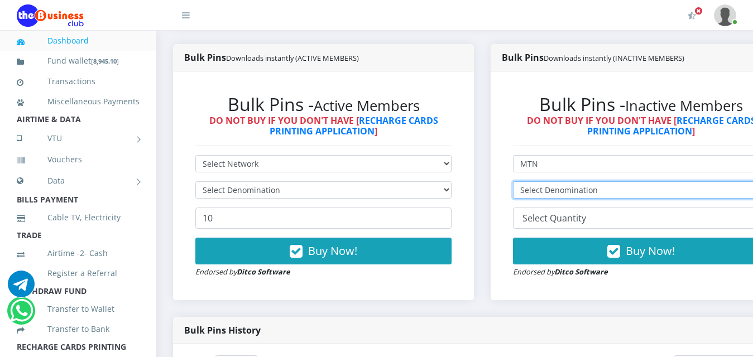
click at [698, 181] on select "Select Denomination" at bounding box center [641, 189] width 256 height 17
click at [699, 181] on select "Select Denomination" at bounding box center [641, 189] width 256 height 17
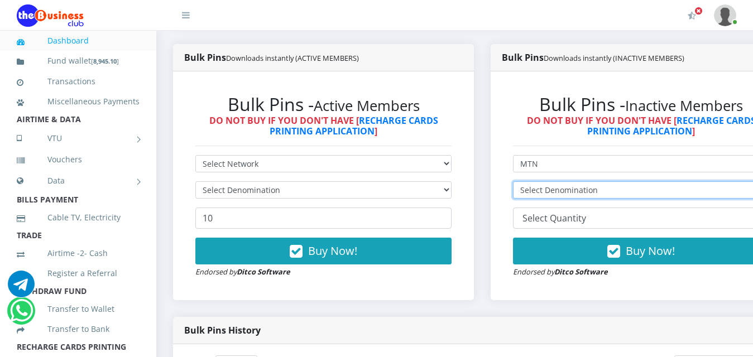
click at [700, 181] on select "Select Denomination" at bounding box center [641, 189] width 256 height 17
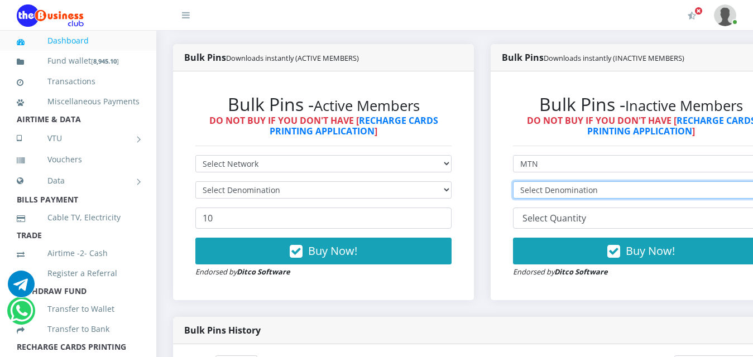
click at [701, 181] on select "Select Denomination" at bounding box center [641, 189] width 256 height 17
click at [701, 155] on form "Select Network MTN Globacom 9Mobile Airtel Select Denomination 10 20 30 40 44 (…" at bounding box center [641, 216] width 256 height 123
click at [700, 181] on select "Select Denomination" at bounding box center [641, 189] width 256 height 17
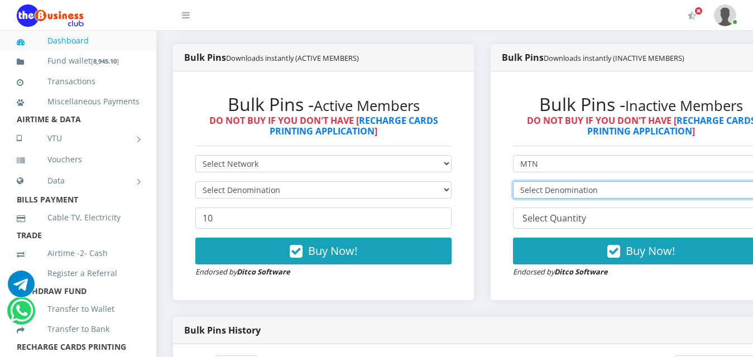
click at [700, 181] on select "Select Denomination" at bounding box center [641, 189] width 256 height 17
click at [701, 181] on select "Select Denomination" at bounding box center [641, 189] width 256 height 17
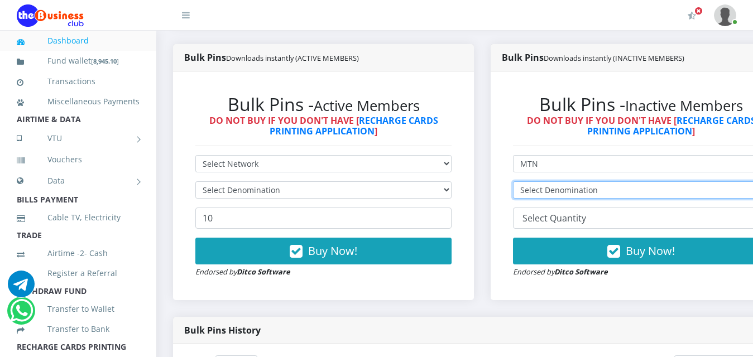
click at [701, 181] on select "Select Denomination" at bounding box center [641, 189] width 256 height 17
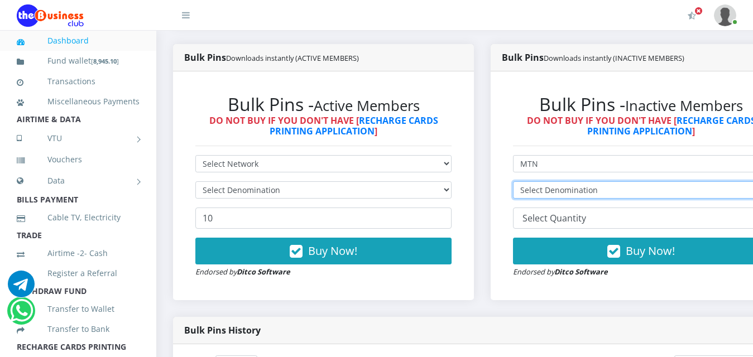
click at [701, 181] on select "Select Denomination" at bounding box center [641, 189] width 256 height 17
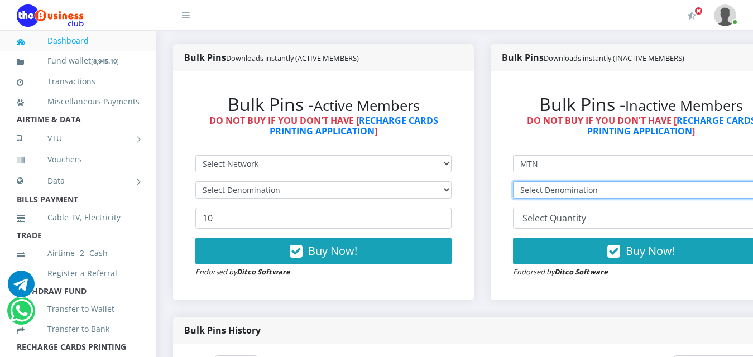
click at [701, 181] on select "Select Denomination" at bounding box center [641, 189] width 256 height 17
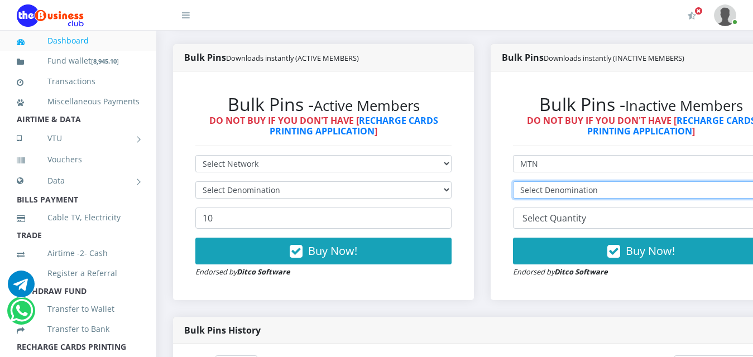
click at [701, 181] on select "Select Denomination" at bounding box center [641, 189] width 256 height 17
click at [646, 181] on select "Select Denomination" at bounding box center [641, 189] width 256 height 17
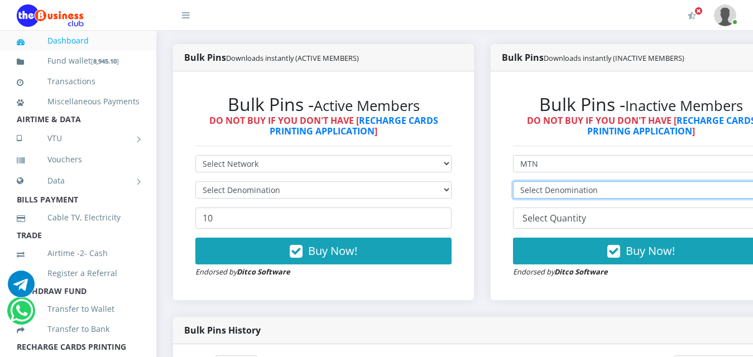
click at [644, 181] on select "Select Denomination" at bounding box center [641, 189] width 256 height 17
